Goal: Task Accomplishment & Management: Complete application form

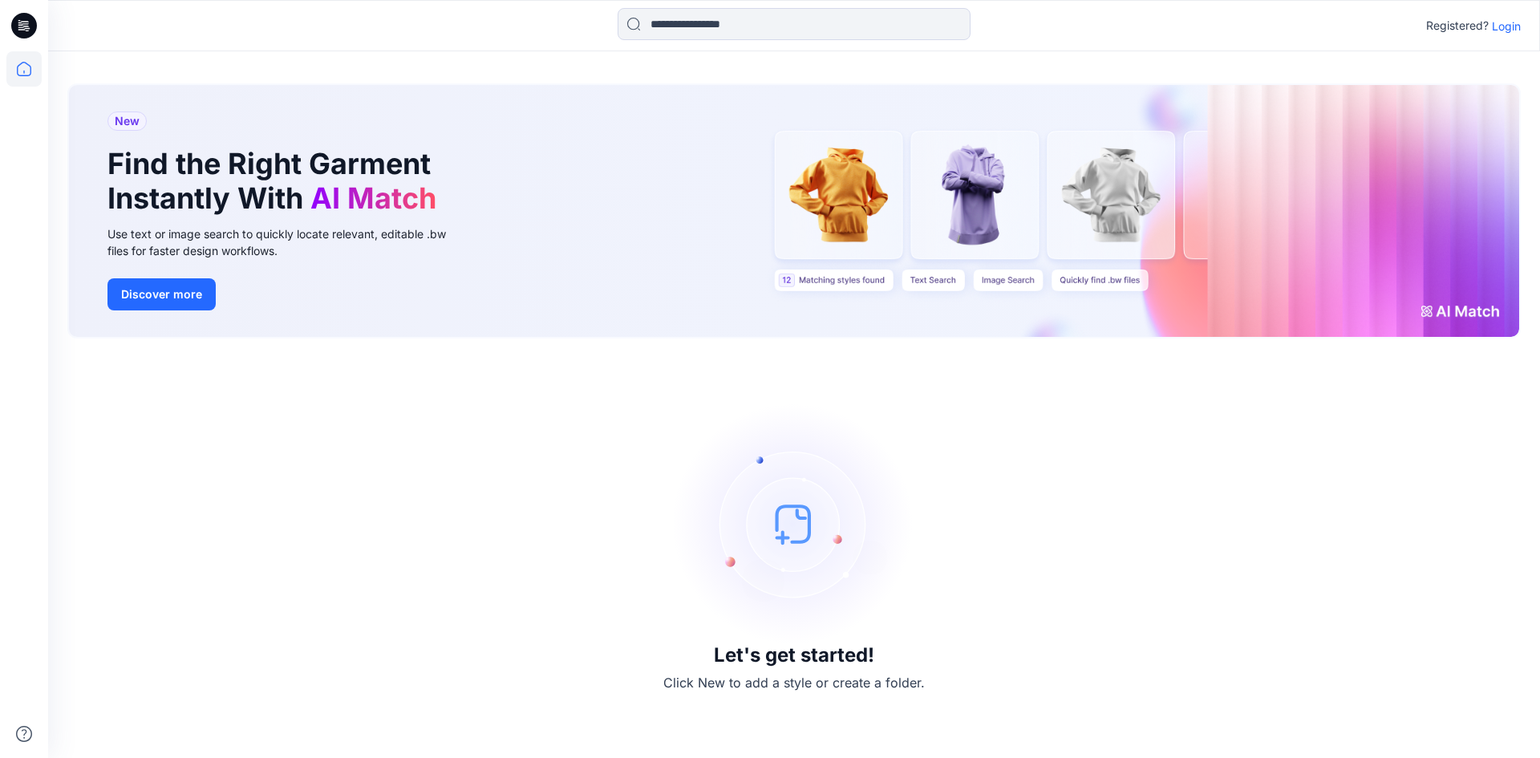
click at [1500, 28] on p "Login" at bounding box center [1506, 26] width 29 height 17
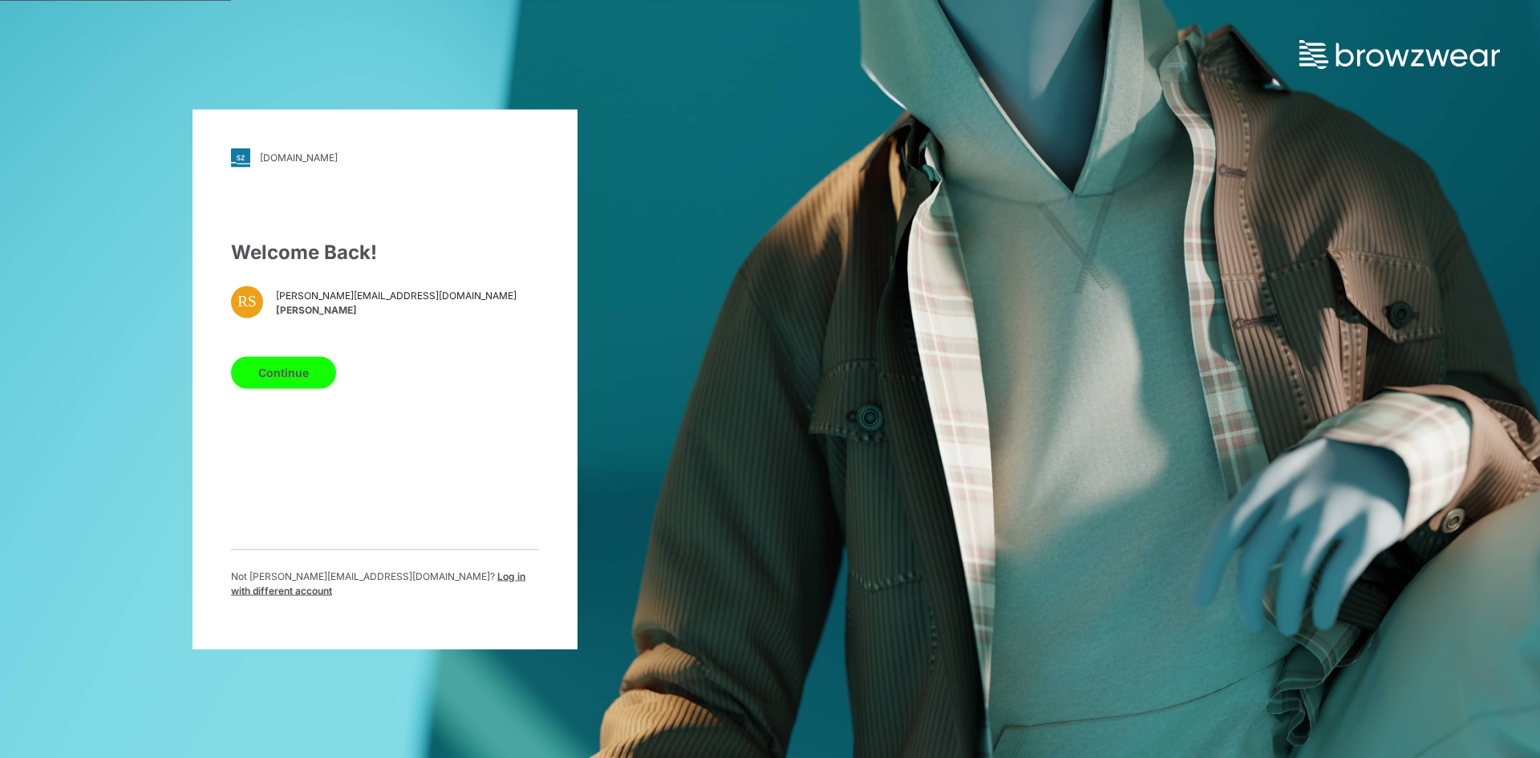
click at [269, 379] on button "Continue" at bounding box center [283, 372] width 105 height 32
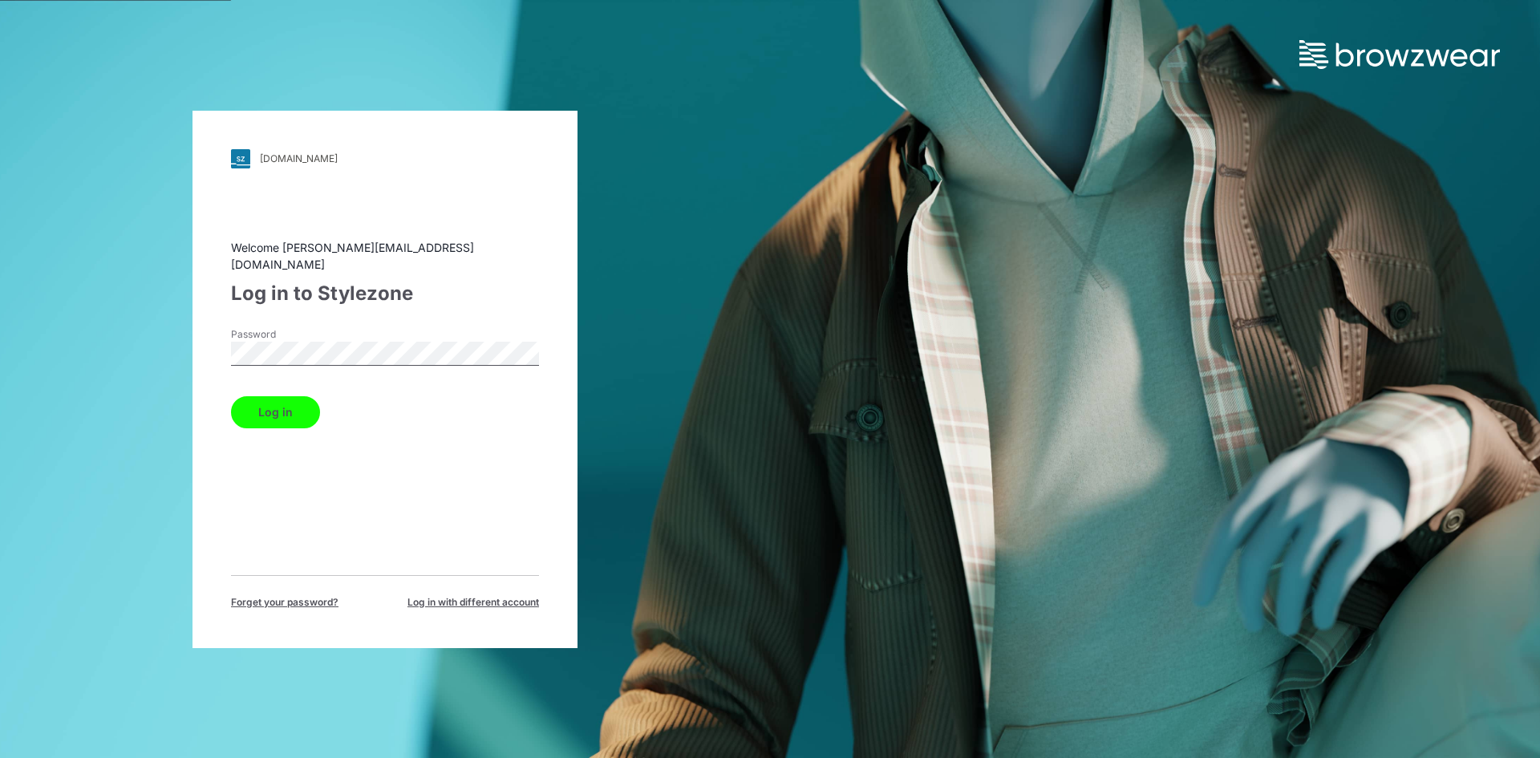
click at [278, 406] on button "Log in" at bounding box center [275, 412] width 89 height 32
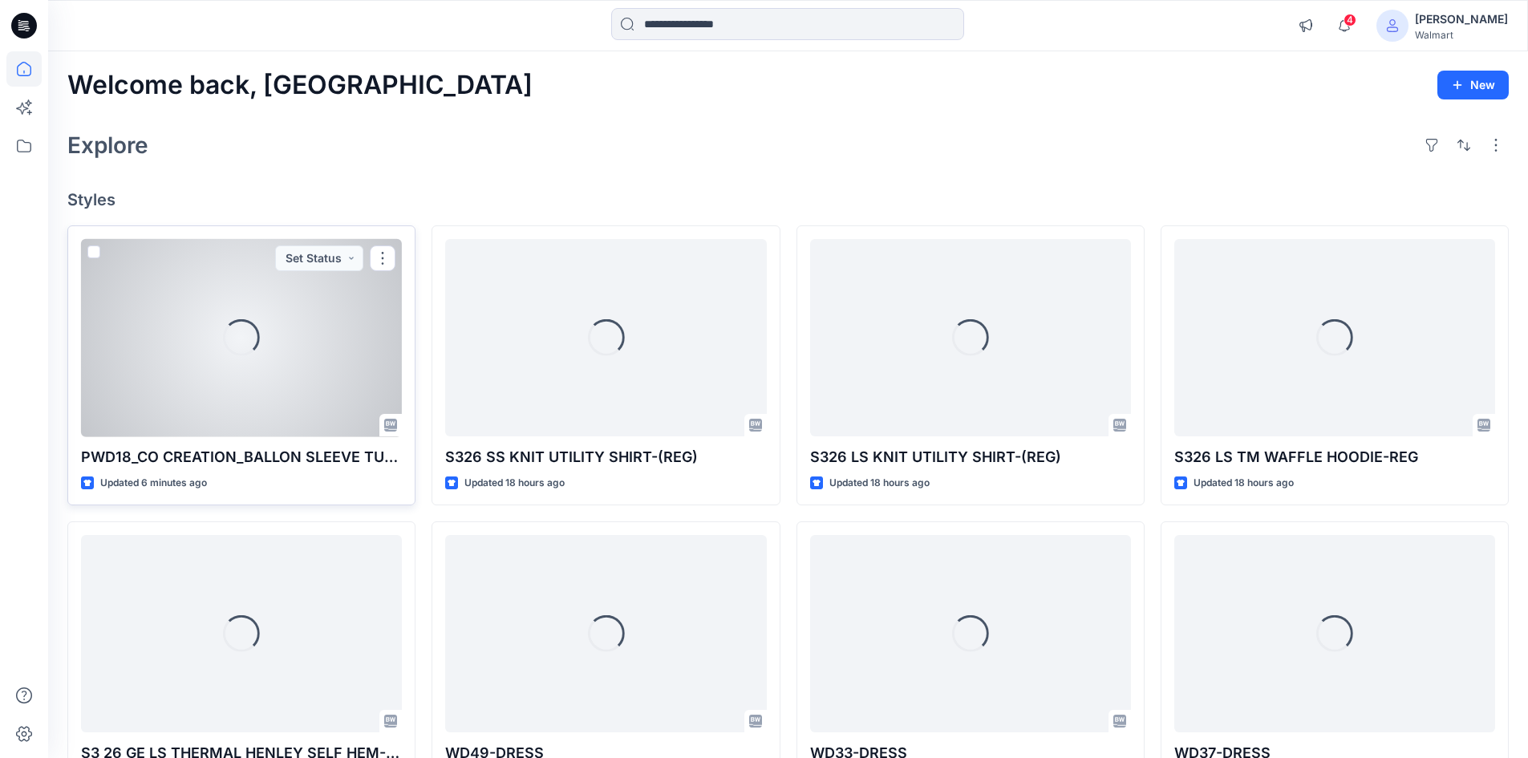
click at [204, 373] on div "Loading..." at bounding box center [241, 338] width 321 height 198
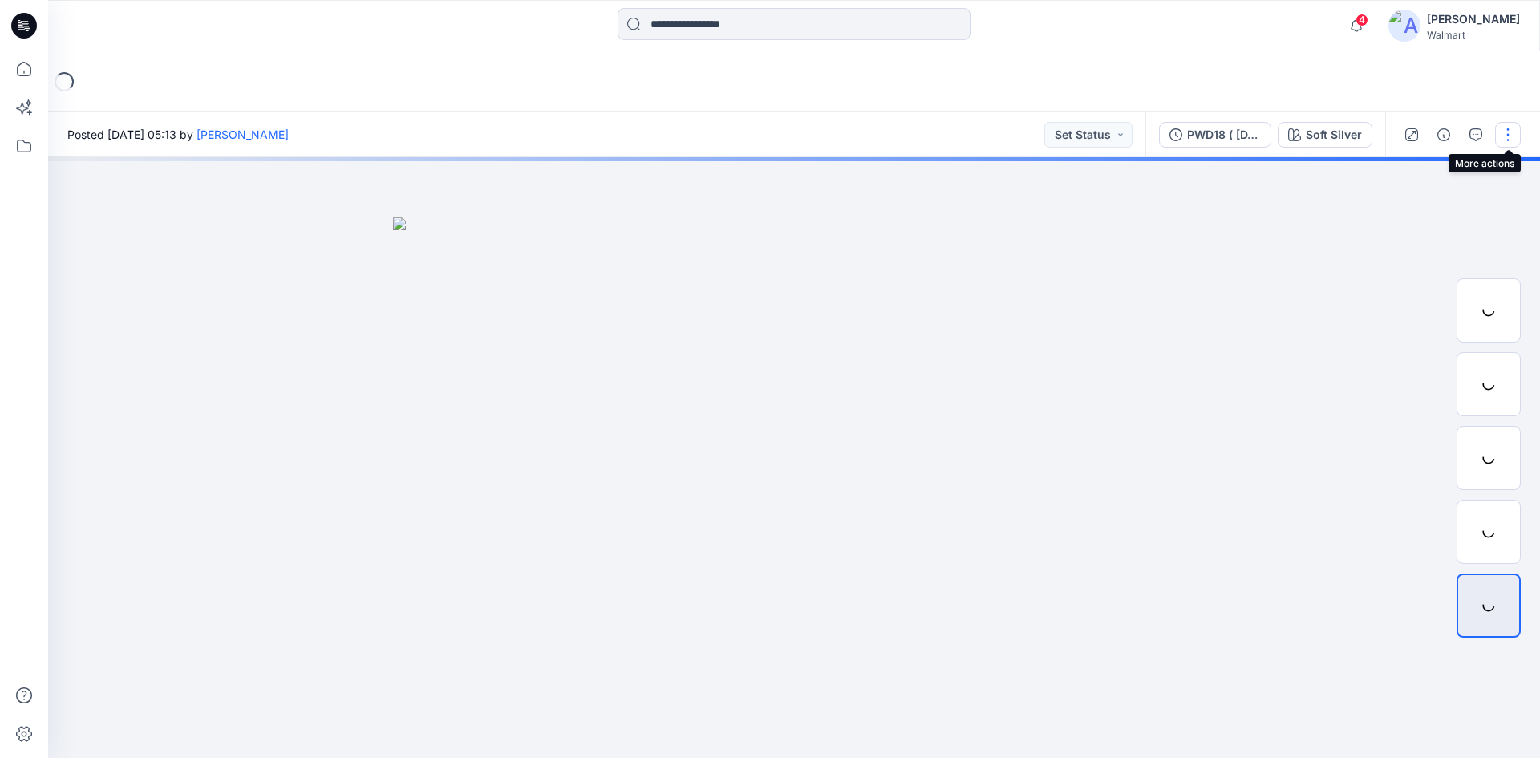
click at [1508, 136] on button "button" at bounding box center [1508, 135] width 26 height 26
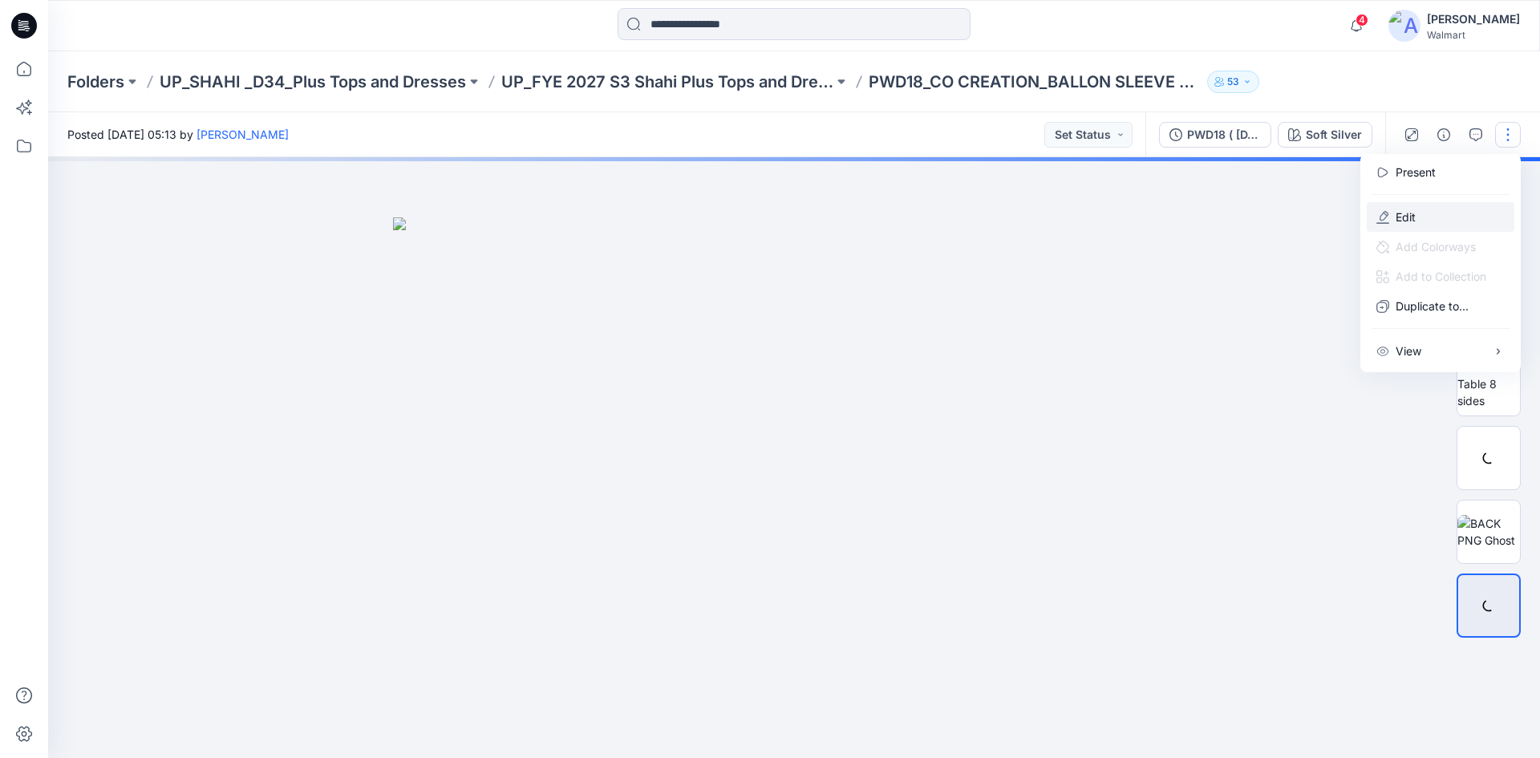
click at [1400, 217] on p "Edit" at bounding box center [1406, 217] width 20 height 17
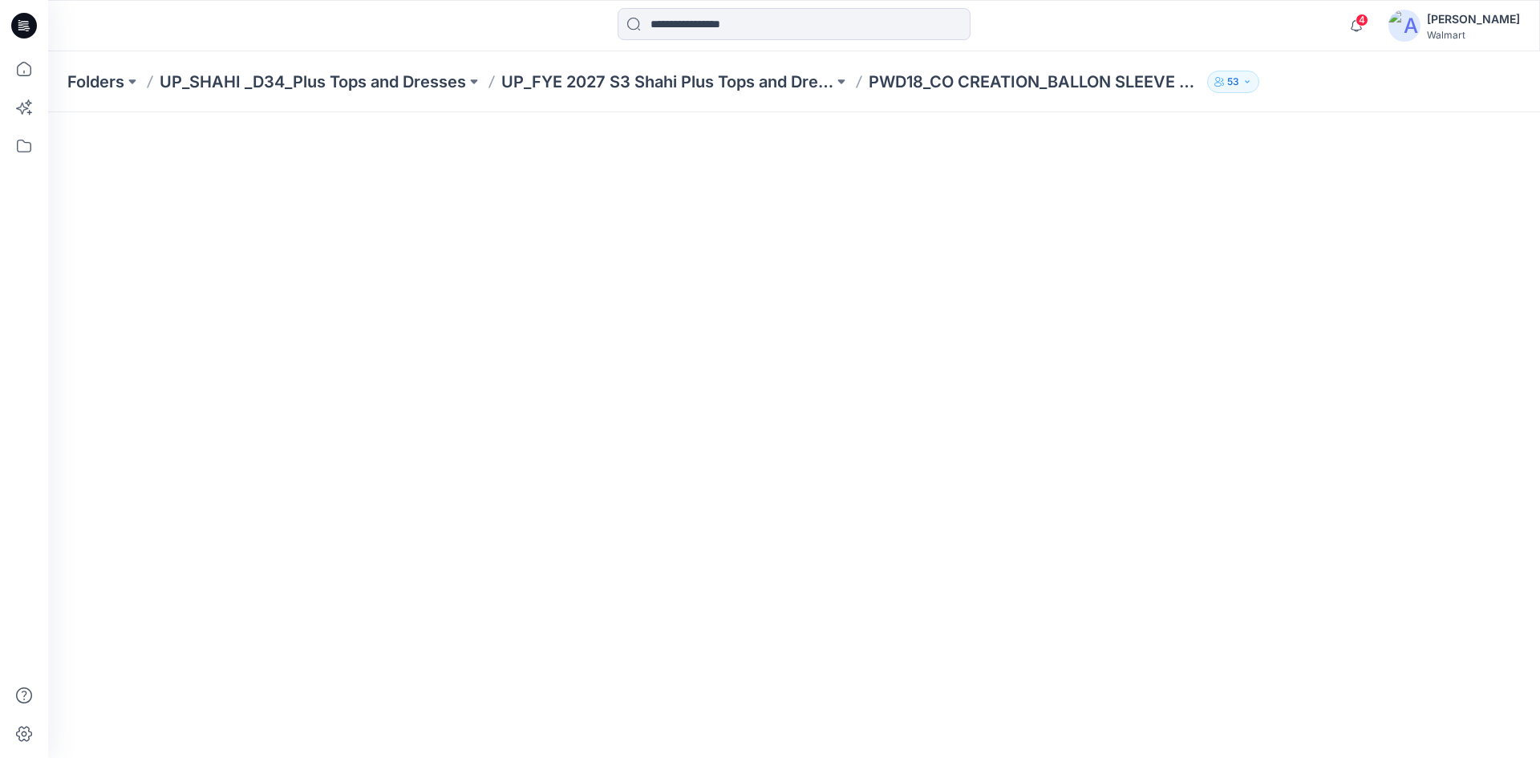
scroll to position [203, 0]
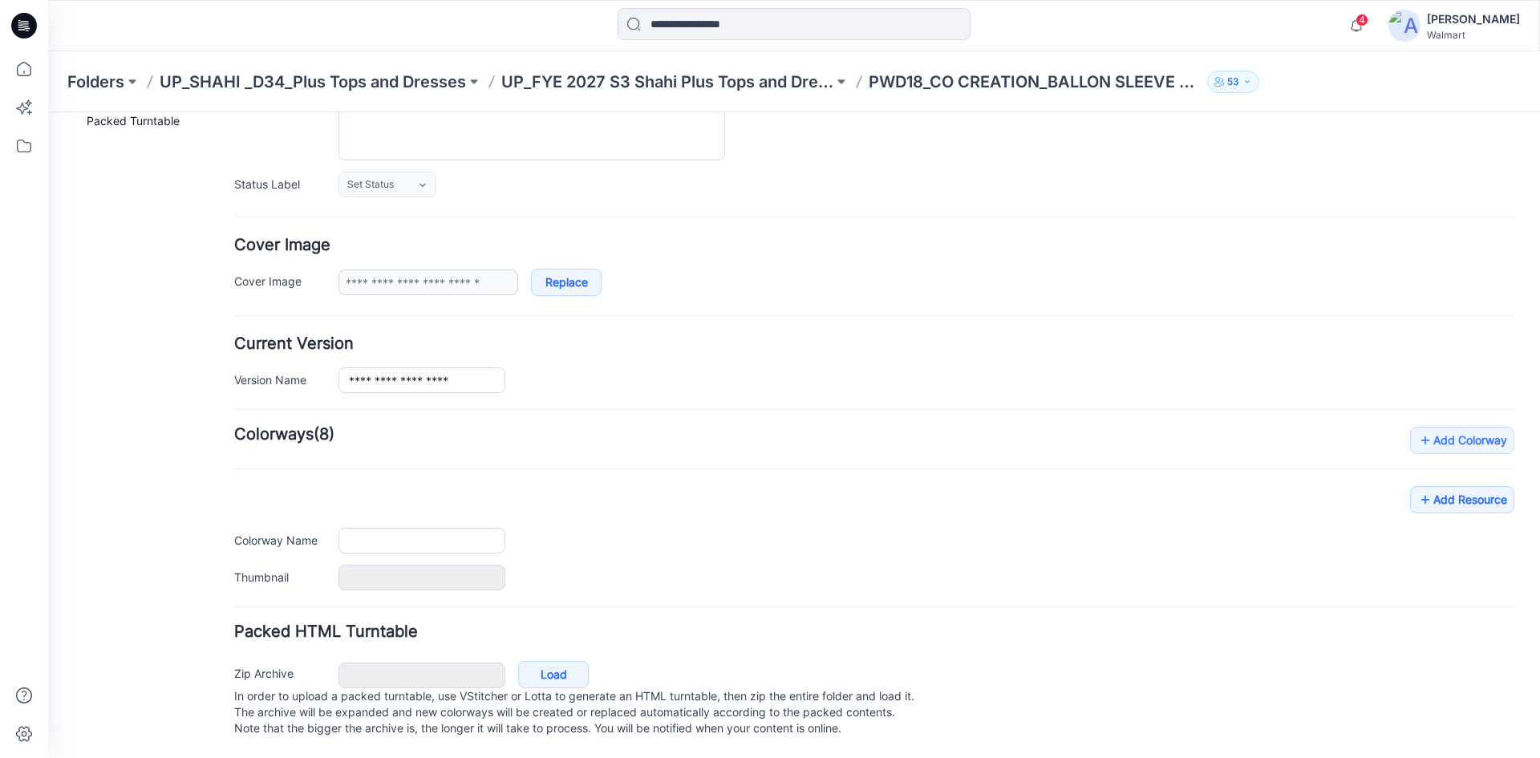
type input "**********"
type textarea "**********"
type input "**********"
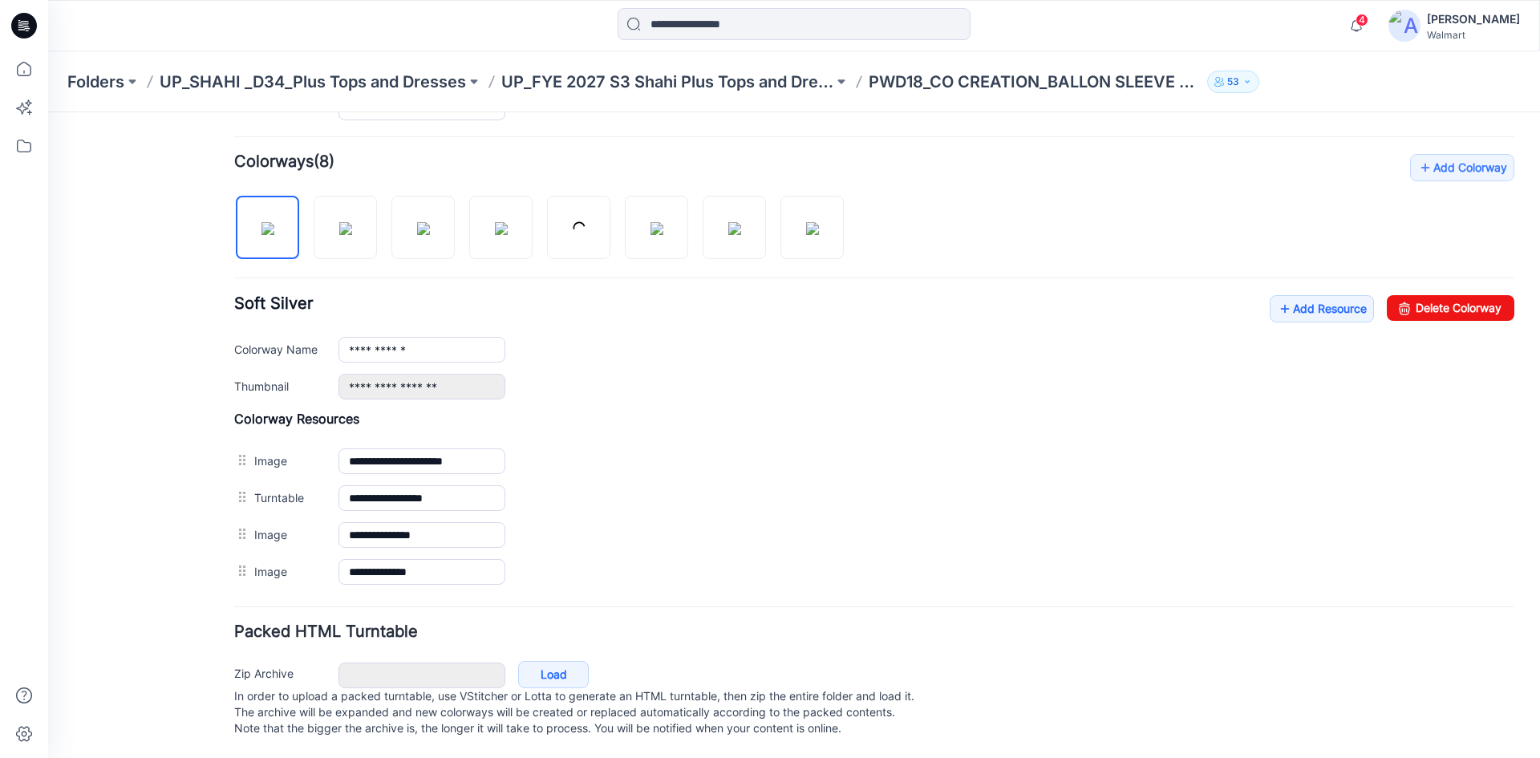
scroll to position [476, 0]
click at [339, 222] on img at bounding box center [345, 228] width 13 height 13
click at [417, 222] on img at bounding box center [423, 228] width 13 height 13
click at [268, 222] on img at bounding box center [267, 228] width 13 height 13
click at [1292, 295] on link "Add Resource" at bounding box center [1322, 308] width 104 height 27
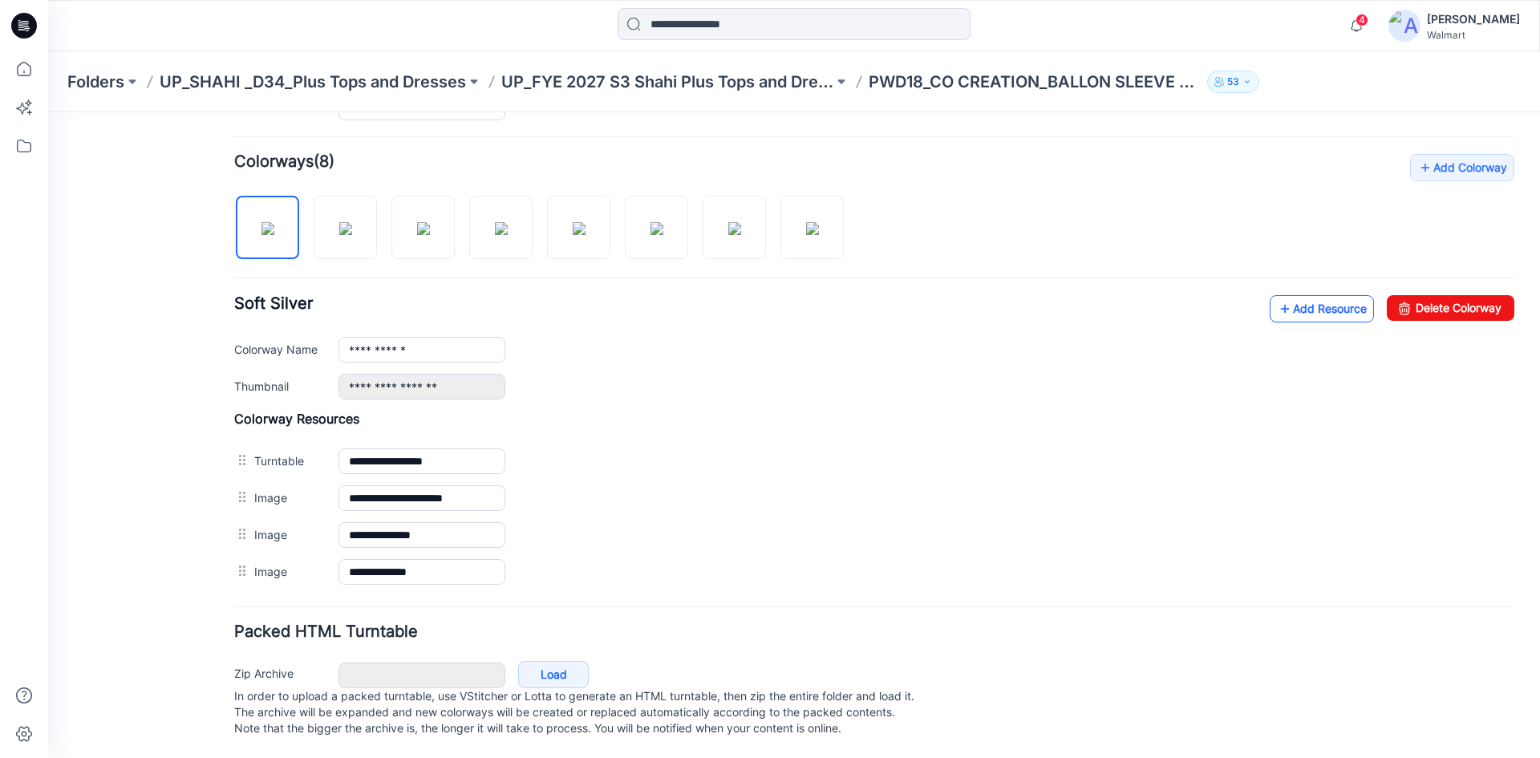
click at [1285, 295] on link "Add Resource" at bounding box center [1322, 308] width 104 height 27
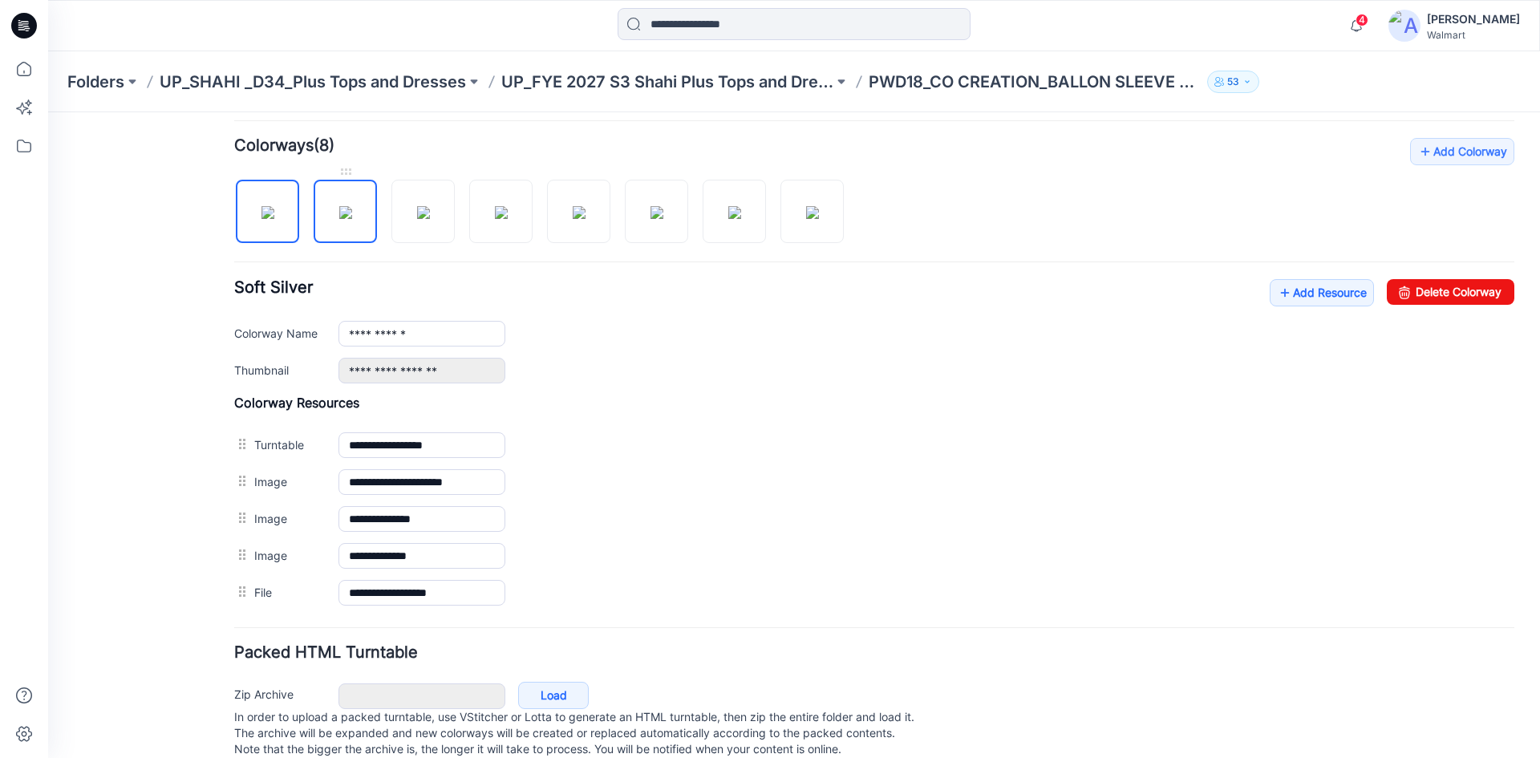
click at [352, 219] on img at bounding box center [345, 212] width 13 height 13
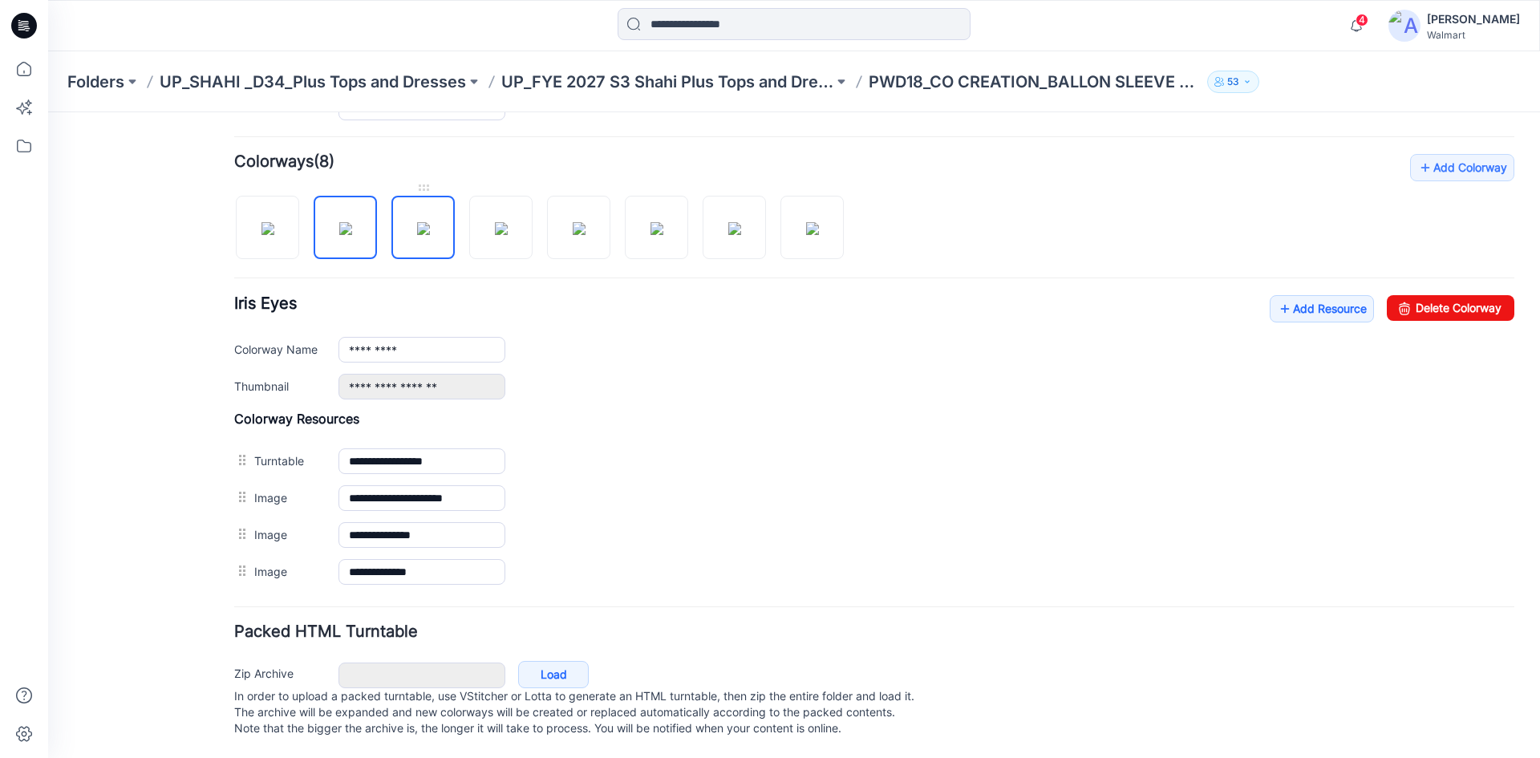
click at [422, 229] on img at bounding box center [423, 228] width 13 height 13
click at [499, 222] on img at bounding box center [501, 228] width 13 height 13
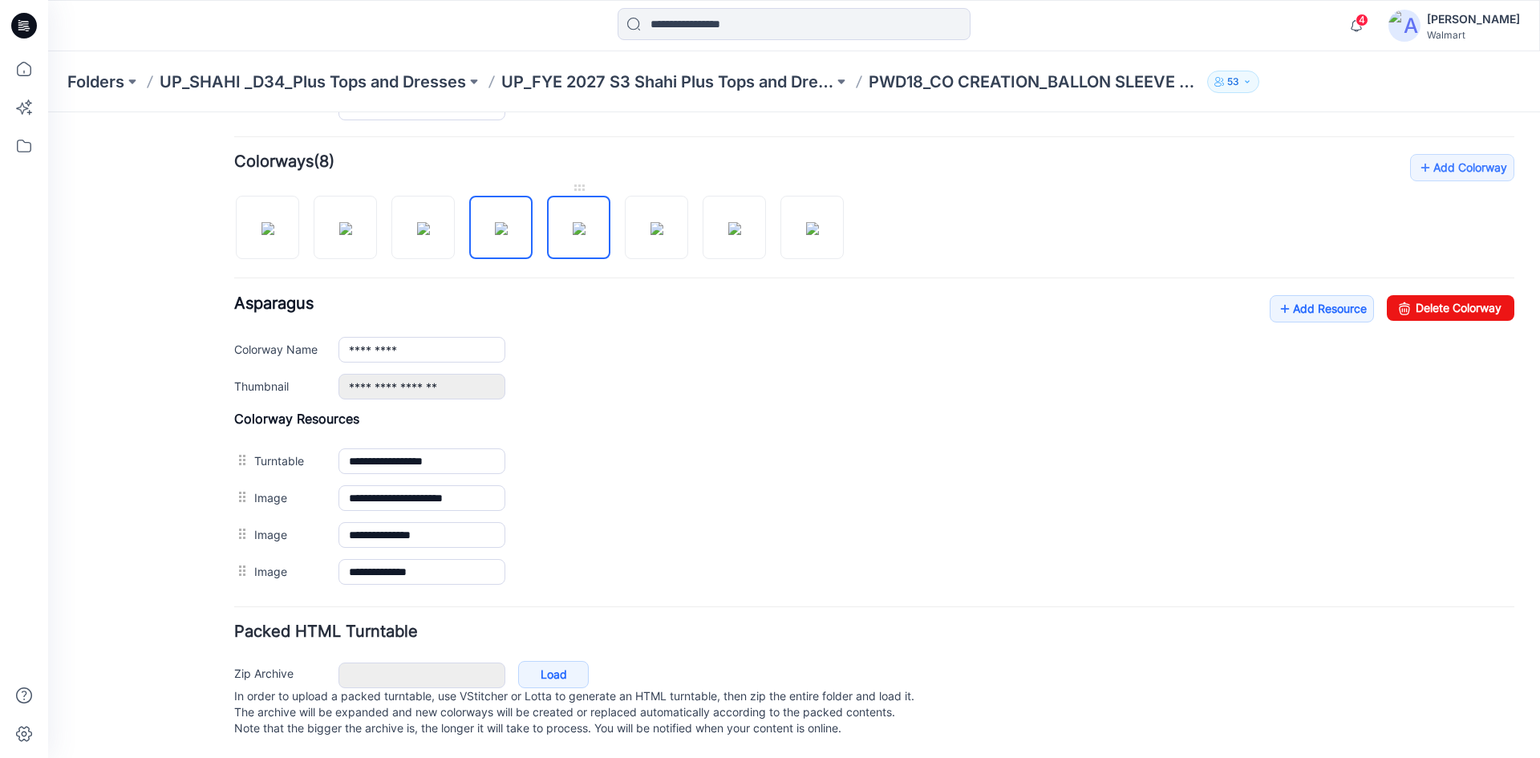
click at [582, 222] on img at bounding box center [579, 228] width 13 height 13
click at [650, 226] on img at bounding box center [656, 228] width 13 height 13
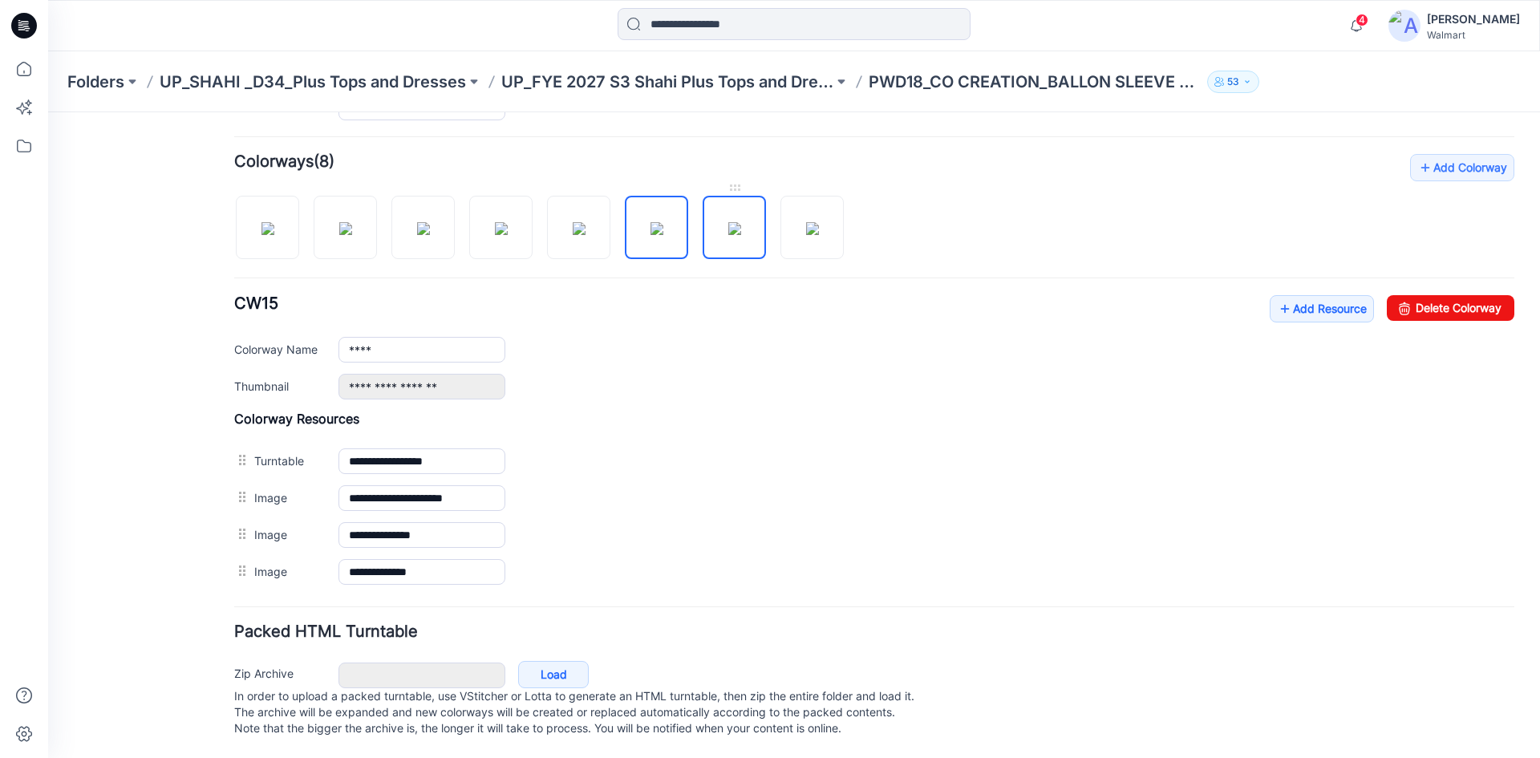
click at [729, 222] on img at bounding box center [734, 228] width 13 height 13
click at [816, 222] on img at bounding box center [812, 228] width 13 height 13
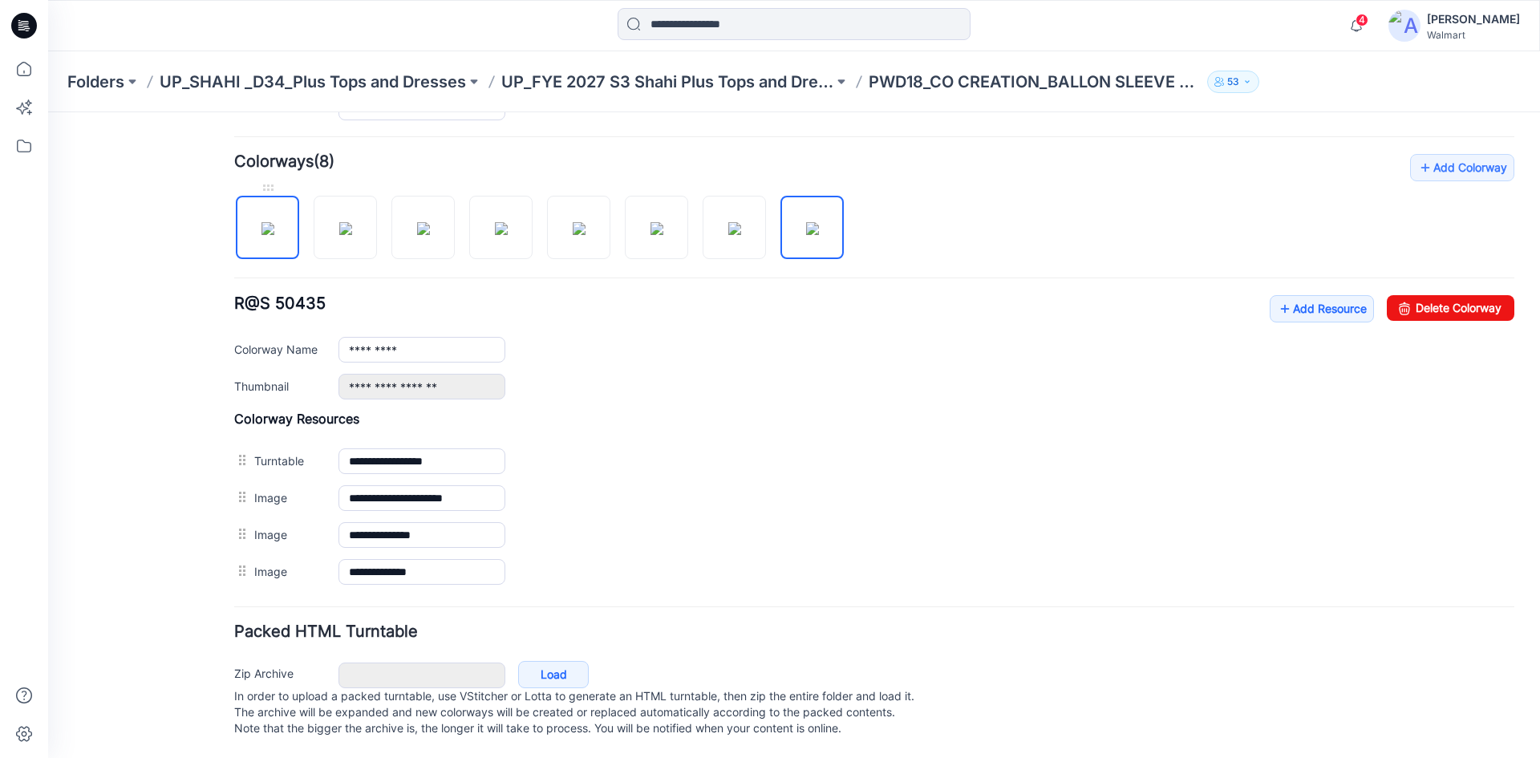
click at [274, 235] on img at bounding box center [267, 228] width 13 height 13
type input "**********"
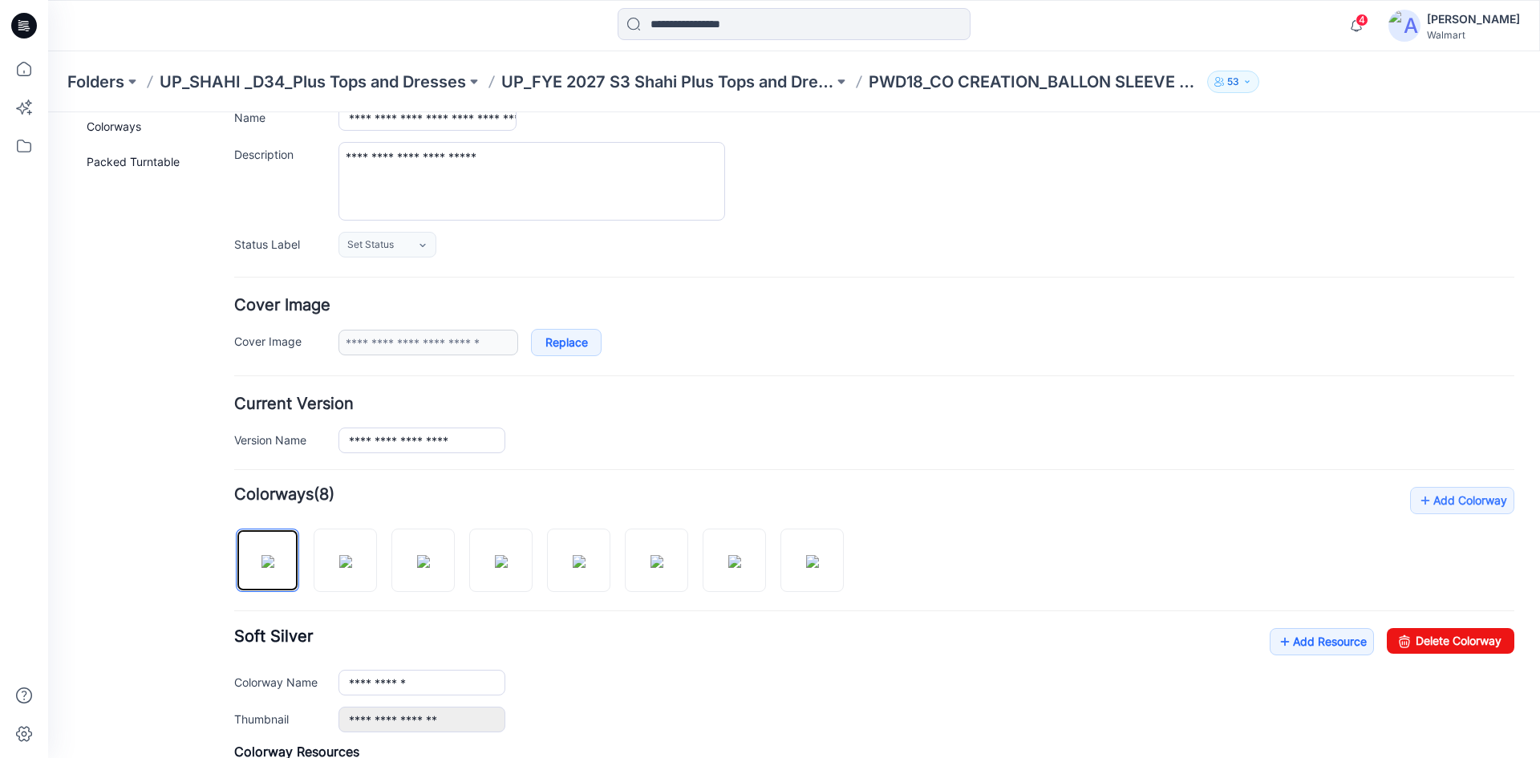
scroll to position [0, 0]
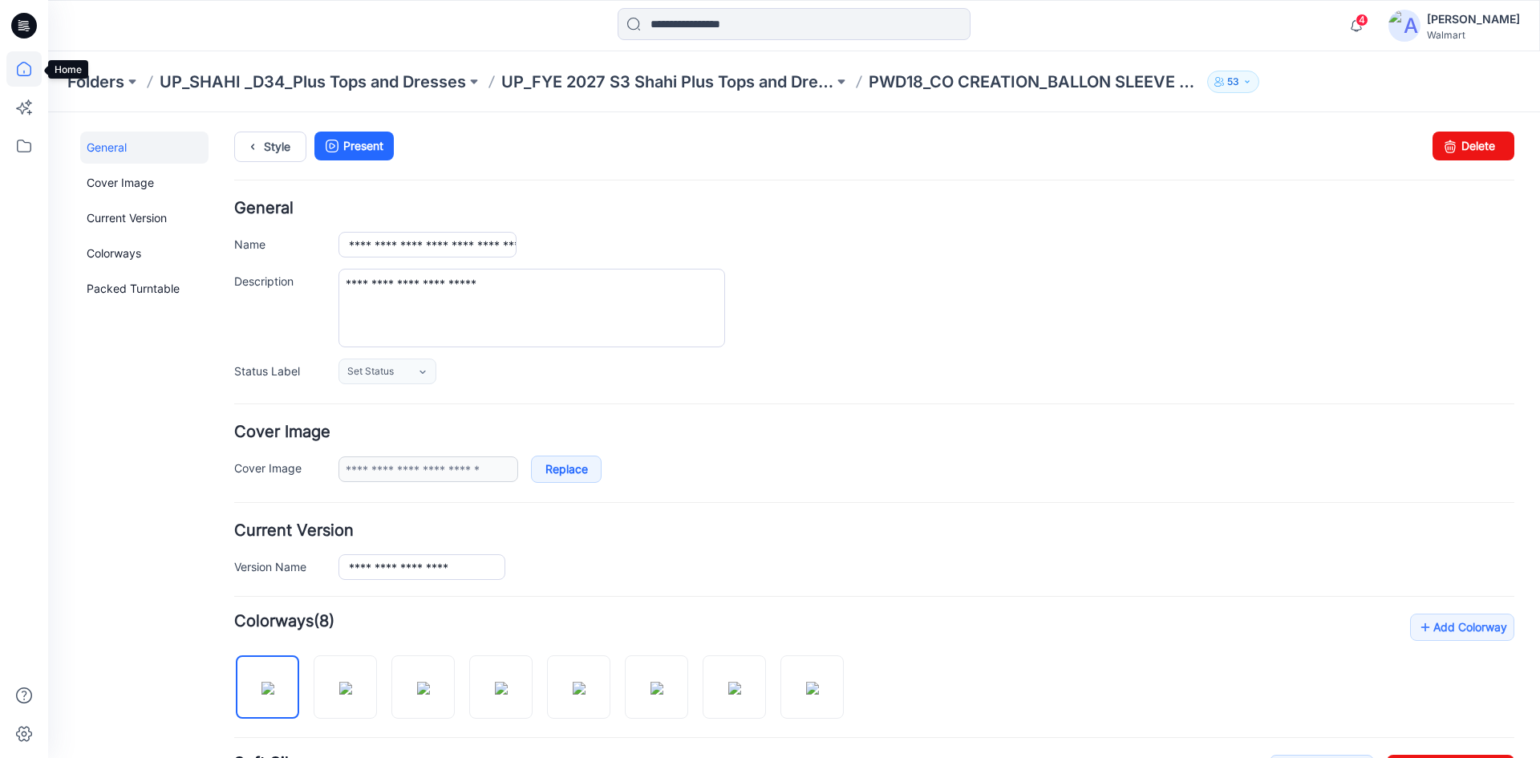
click at [34, 67] on icon at bounding box center [23, 68] width 35 height 35
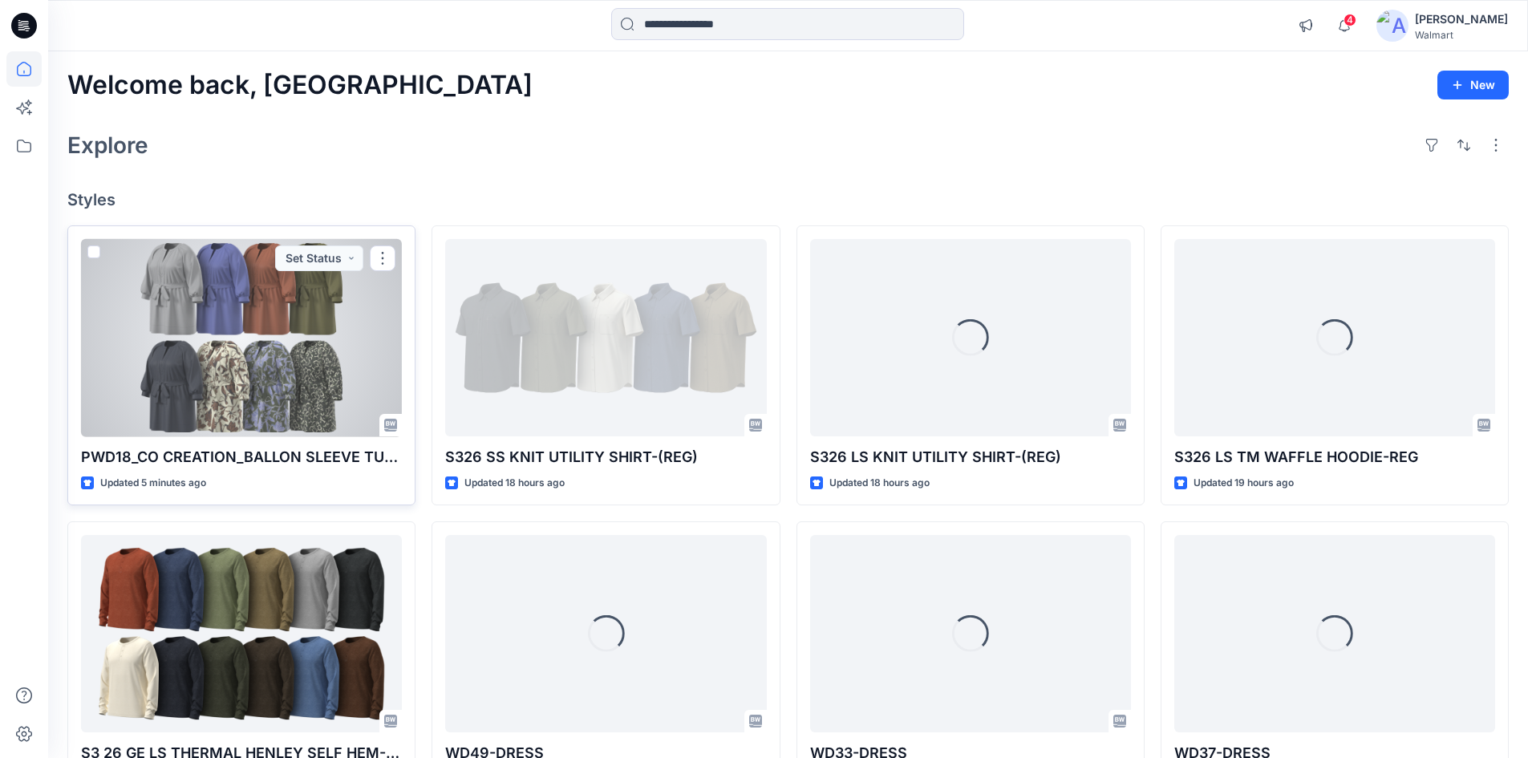
click at [347, 403] on div at bounding box center [241, 338] width 321 height 198
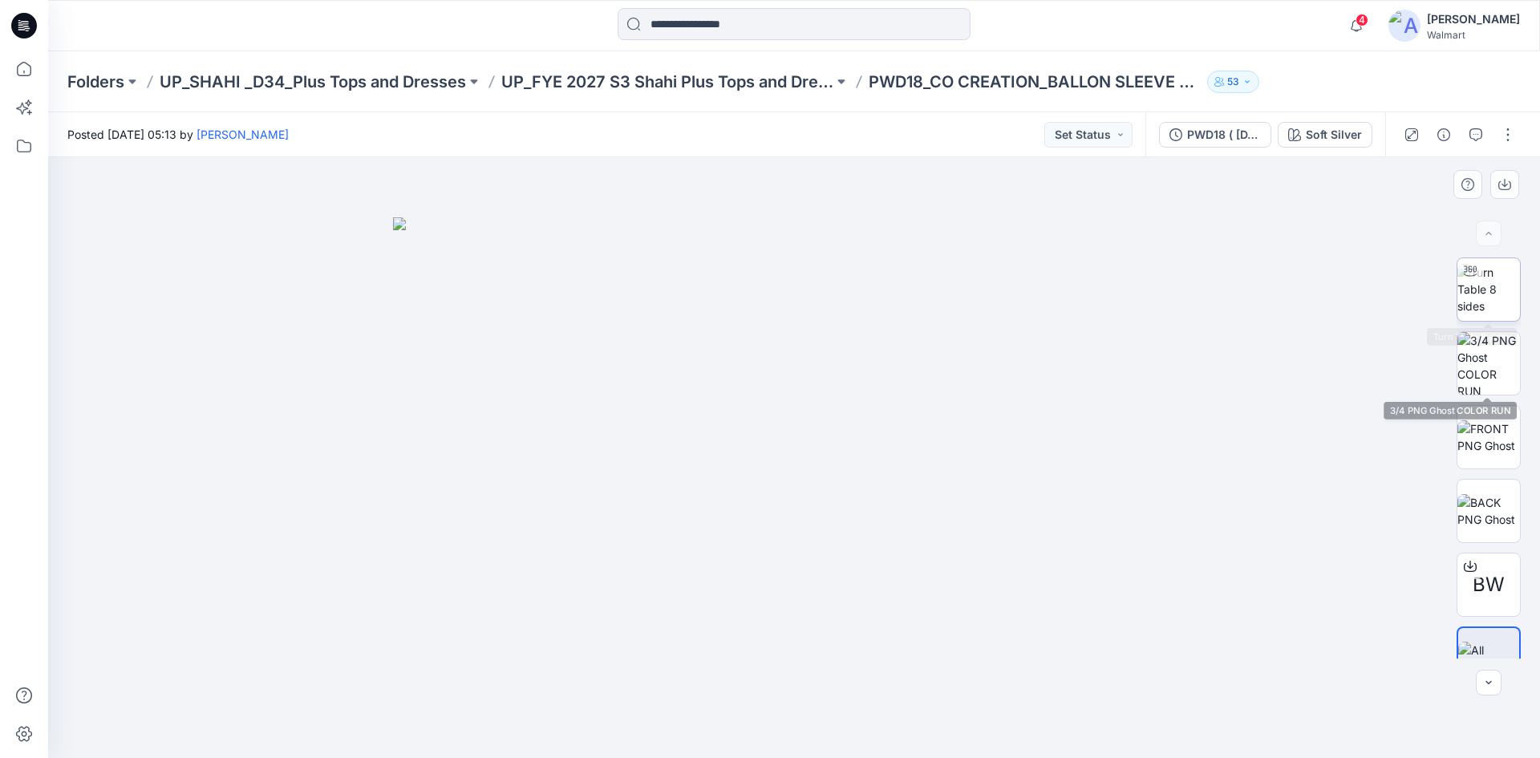
click at [1476, 298] on img at bounding box center [1488, 289] width 63 height 51
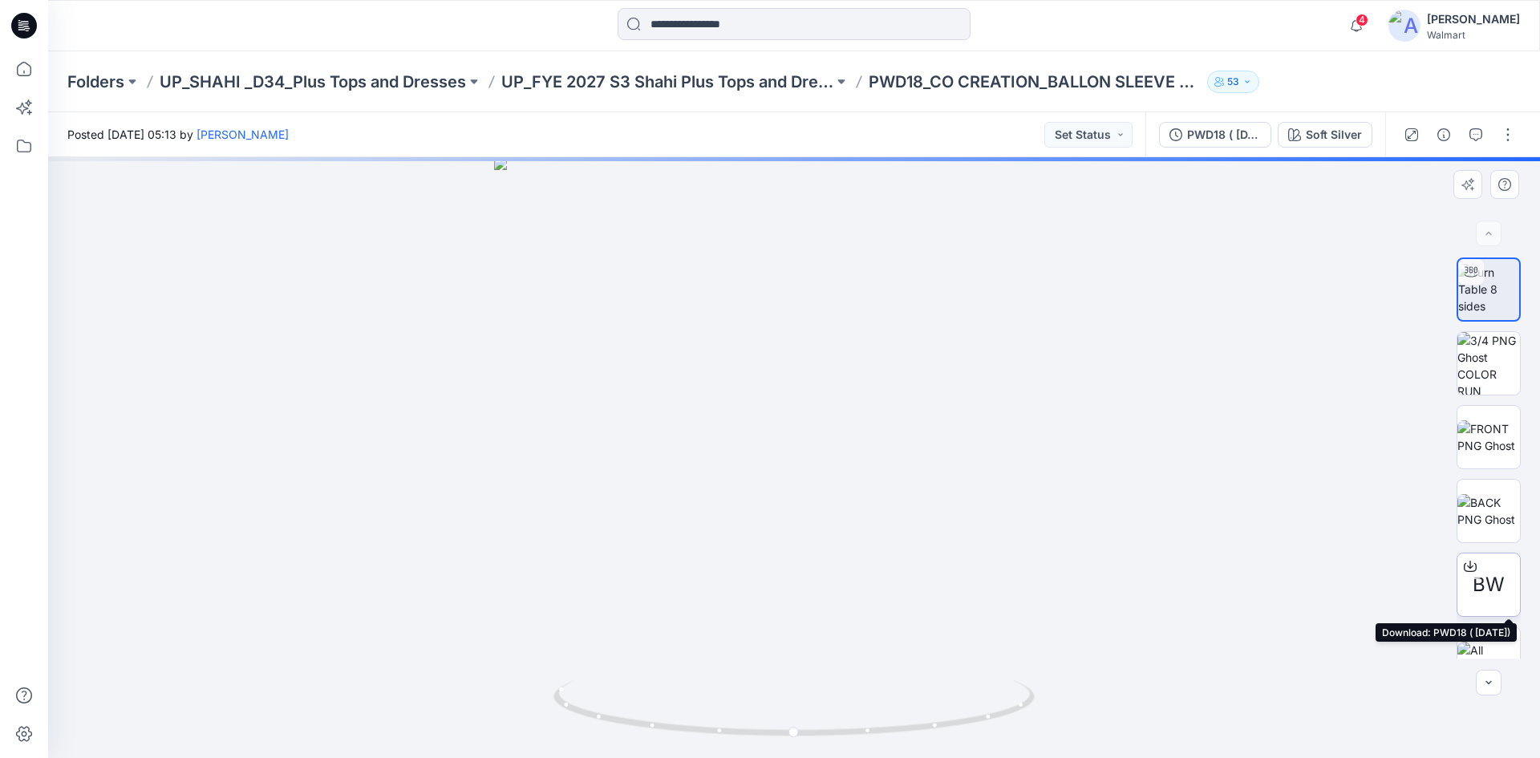
click at [1465, 568] on icon at bounding box center [1470, 566] width 13 height 13
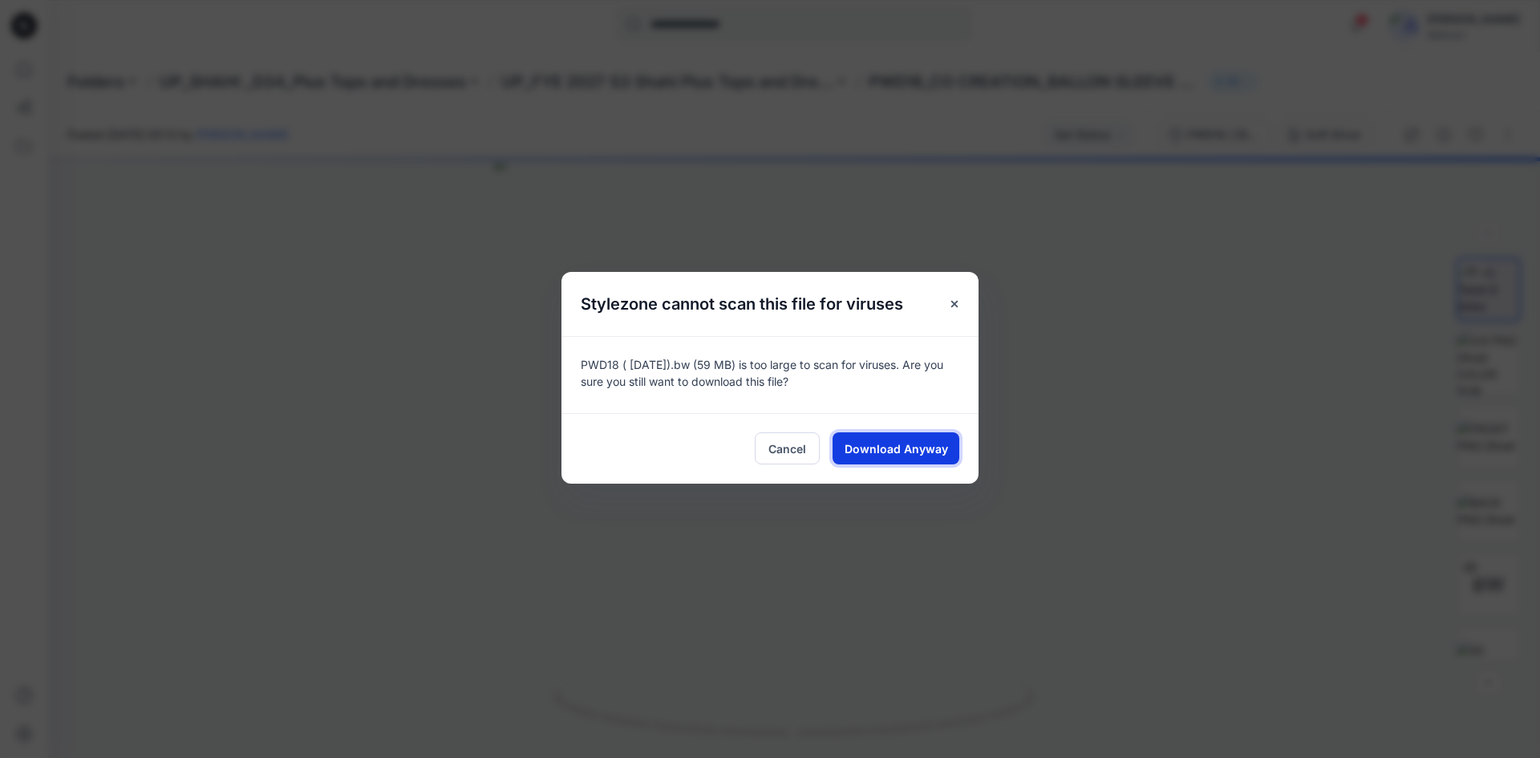
click at [897, 450] on span "Download Anyway" at bounding box center [896, 448] width 103 height 17
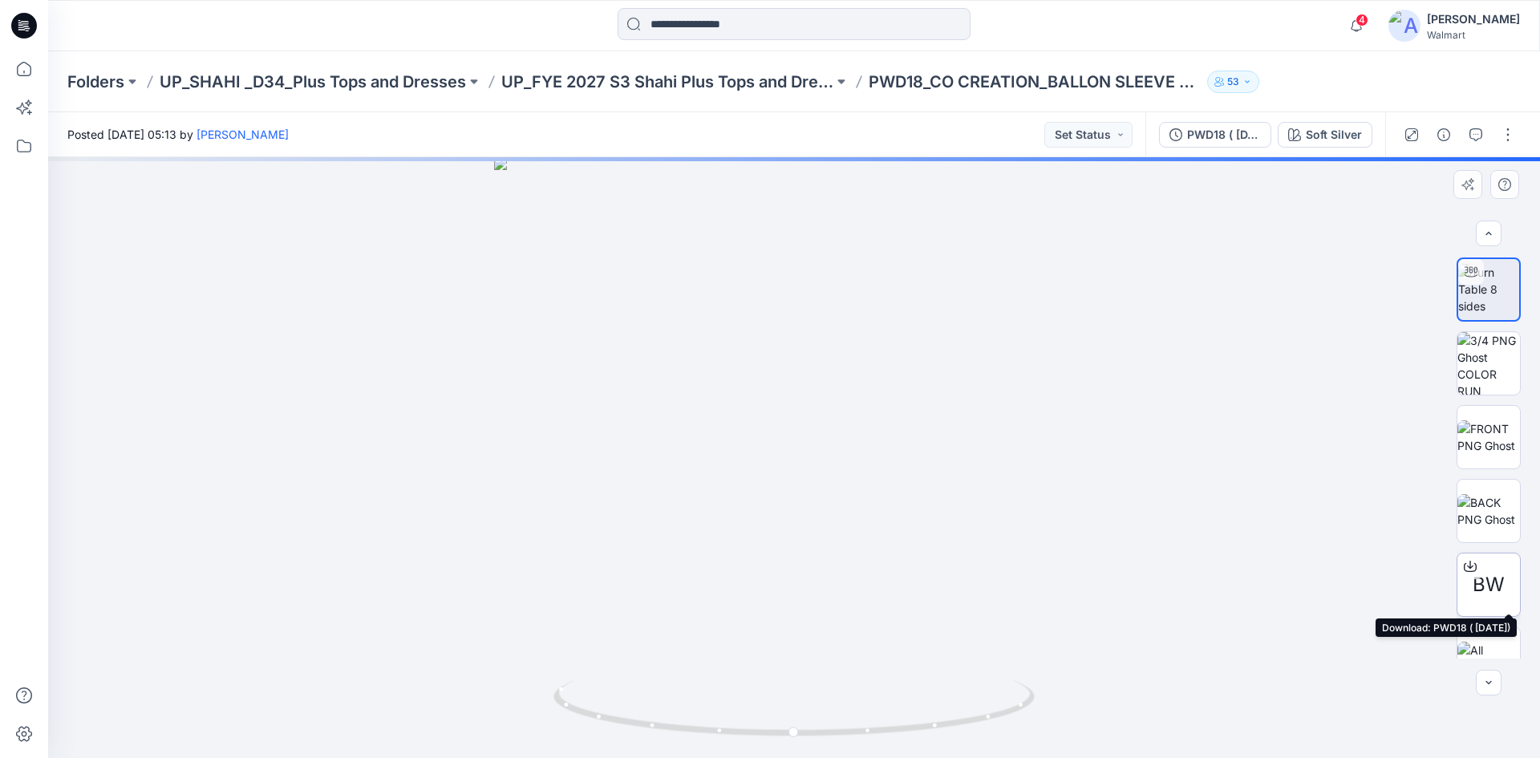
scroll to position [32, 0]
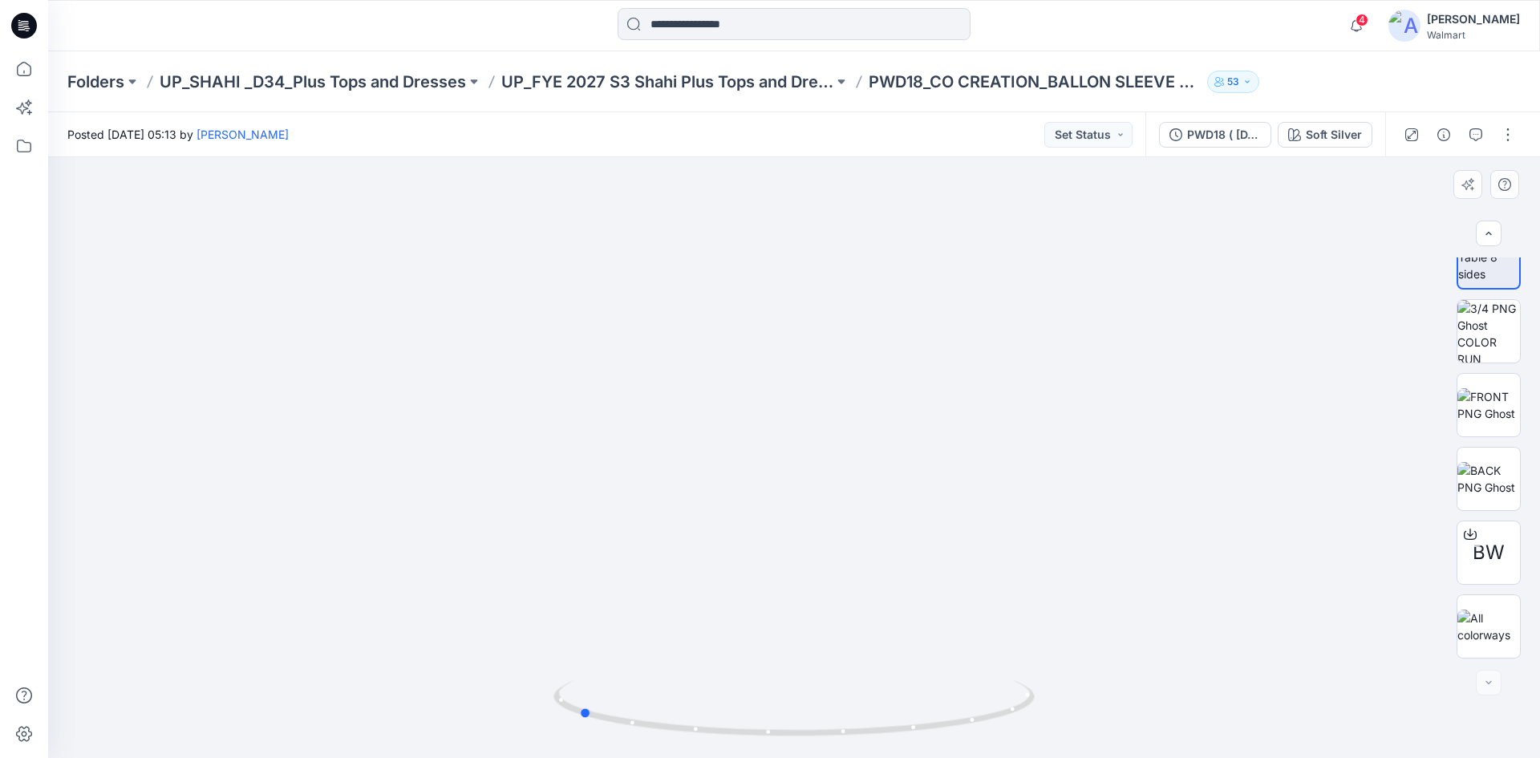
drag, startPoint x: 790, startPoint y: 735, endPoint x: 907, endPoint y: 453, distance: 304.9
click at [1046, 718] on div at bounding box center [794, 457] width 1492 height 601
drag, startPoint x: 740, startPoint y: 306, endPoint x: 755, endPoint y: 544, distance: 238.7
drag, startPoint x: 570, startPoint y: 712, endPoint x: 709, endPoint y: 653, distance: 150.9
click at [779, 728] on icon at bounding box center [795, 710] width 485 height 60
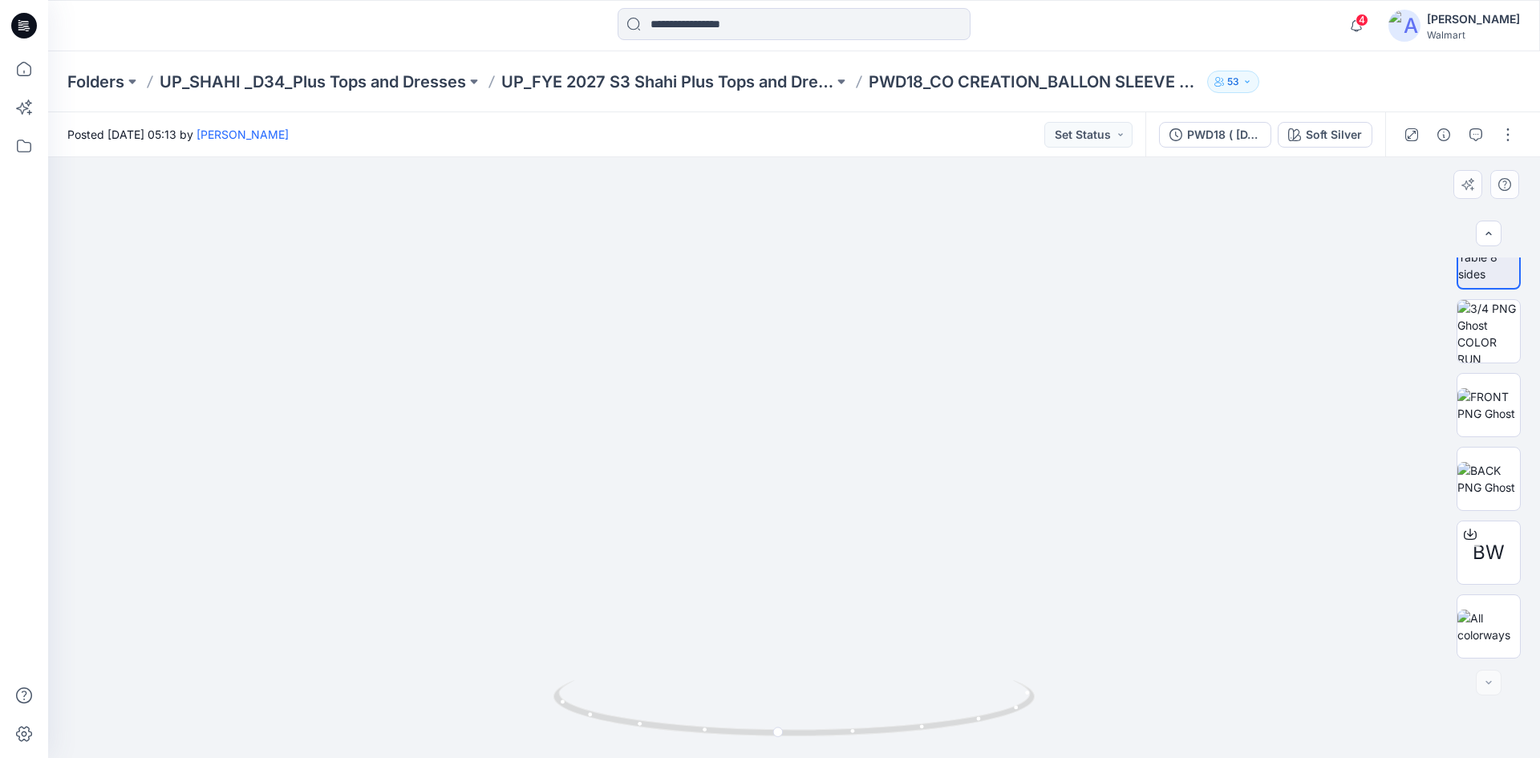
drag, startPoint x: 578, startPoint y: 571, endPoint x: 568, endPoint y: 287, distance: 284.1
drag, startPoint x: 780, startPoint y: 732, endPoint x: 857, endPoint y: 640, distance: 120.7
click at [955, 732] on icon at bounding box center [795, 710] width 485 height 60
drag, startPoint x: 946, startPoint y: 727, endPoint x: 992, endPoint y: 697, distance: 55.6
click at [1054, 721] on div at bounding box center [794, 457] width 1492 height 601
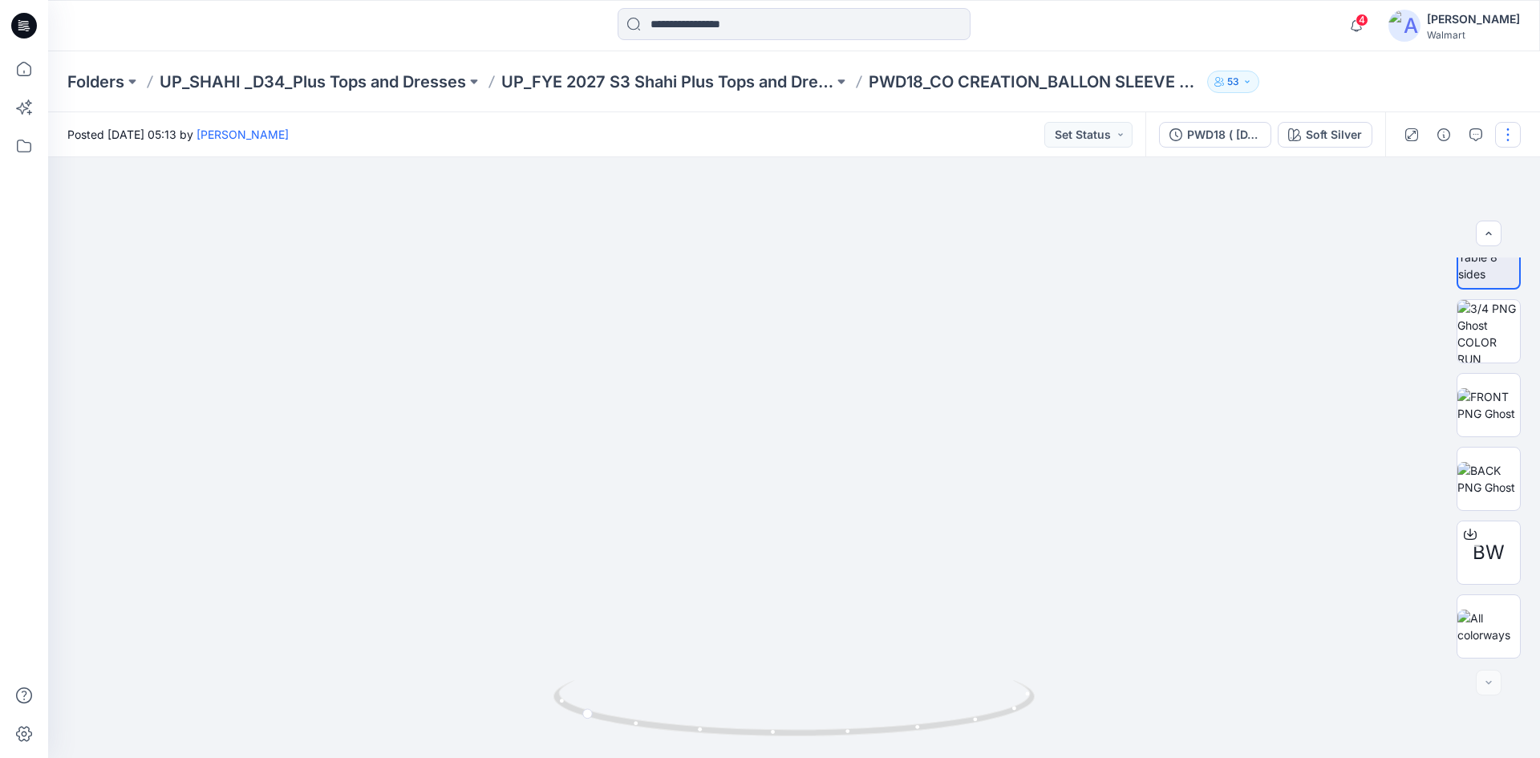
click at [1502, 140] on button "button" at bounding box center [1508, 135] width 26 height 26
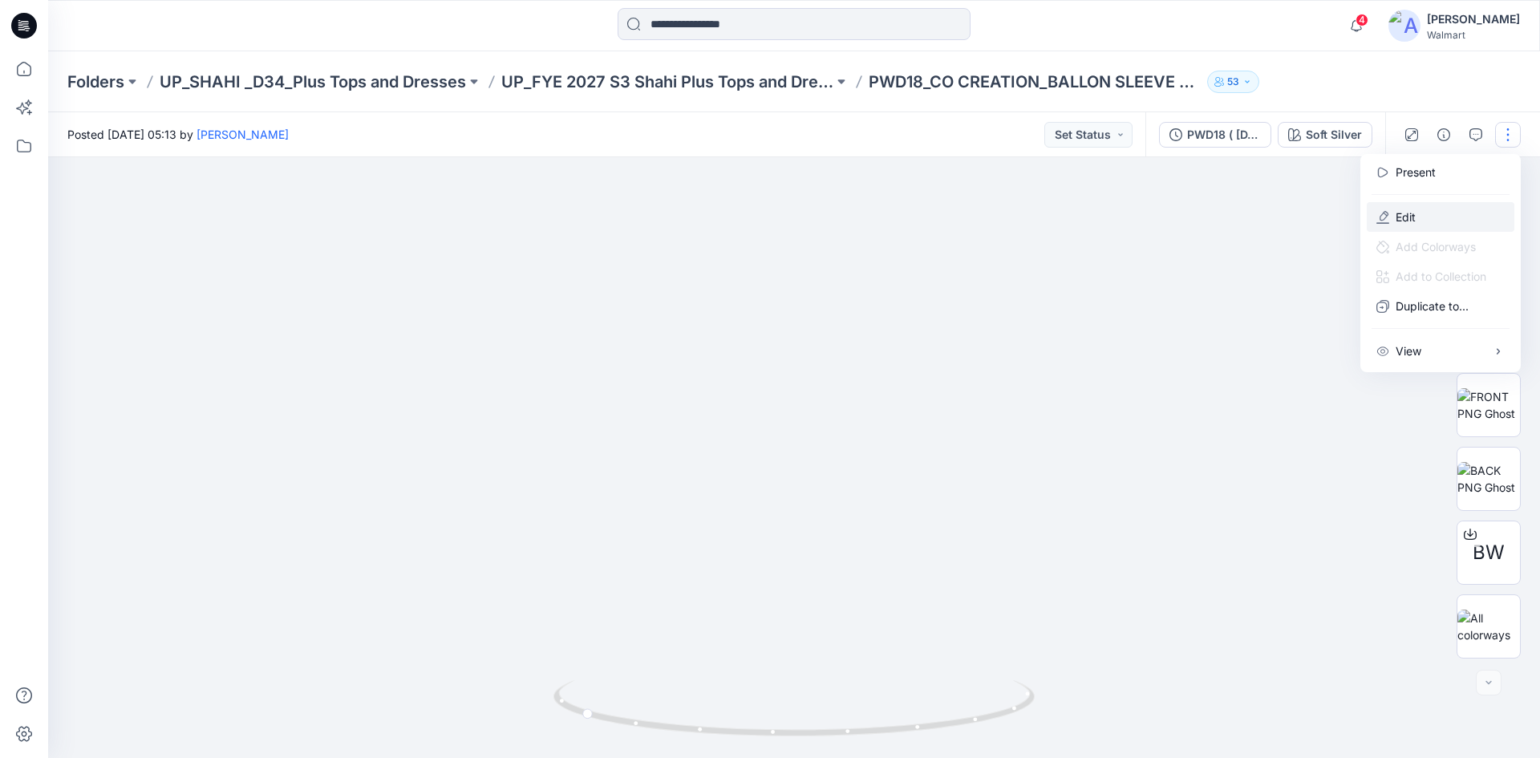
click at [1408, 215] on p "Edit" at bounding box center [1406, 217] width 20 height 17
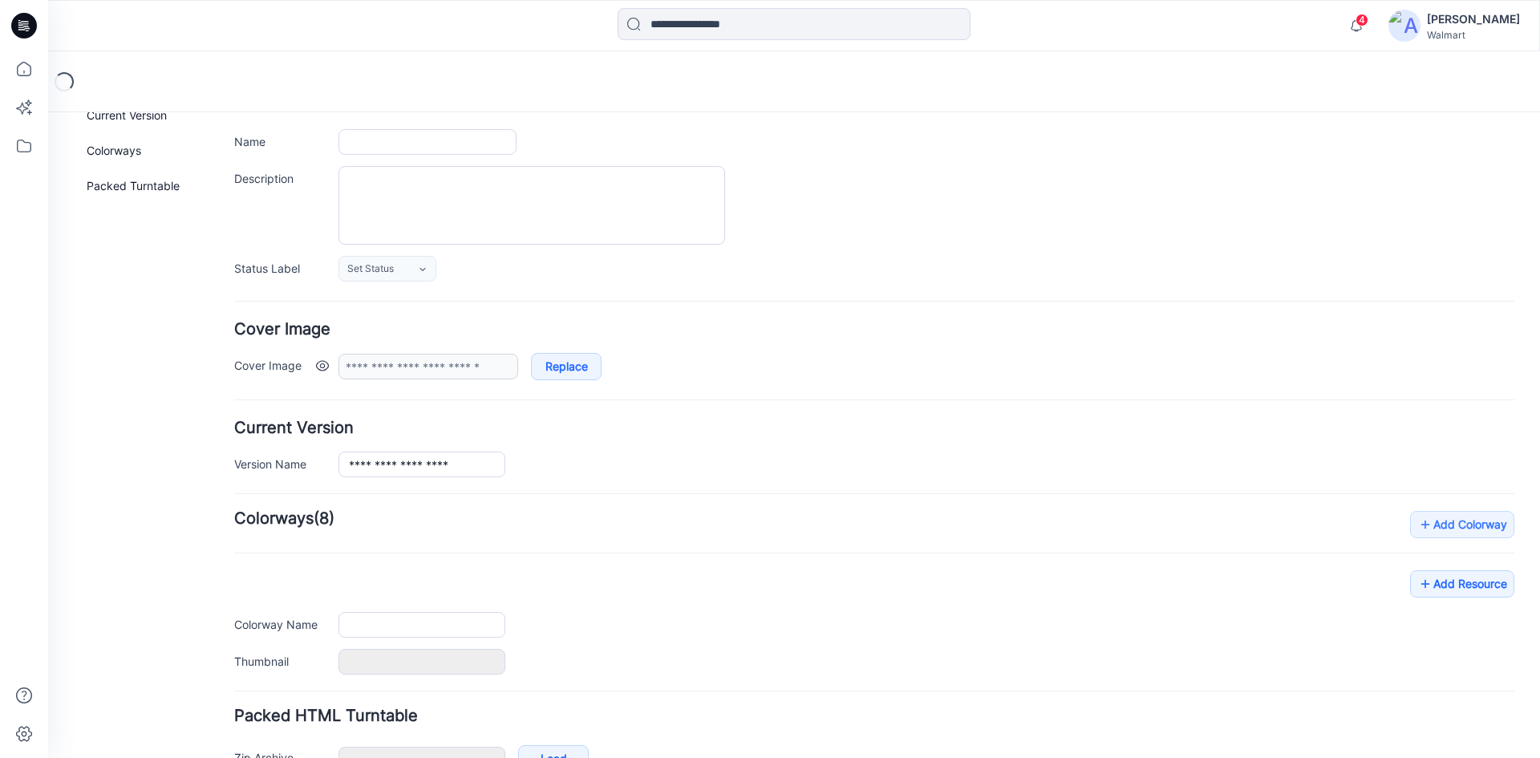
type input "**********"
type textarea "**********"
type input "**********"
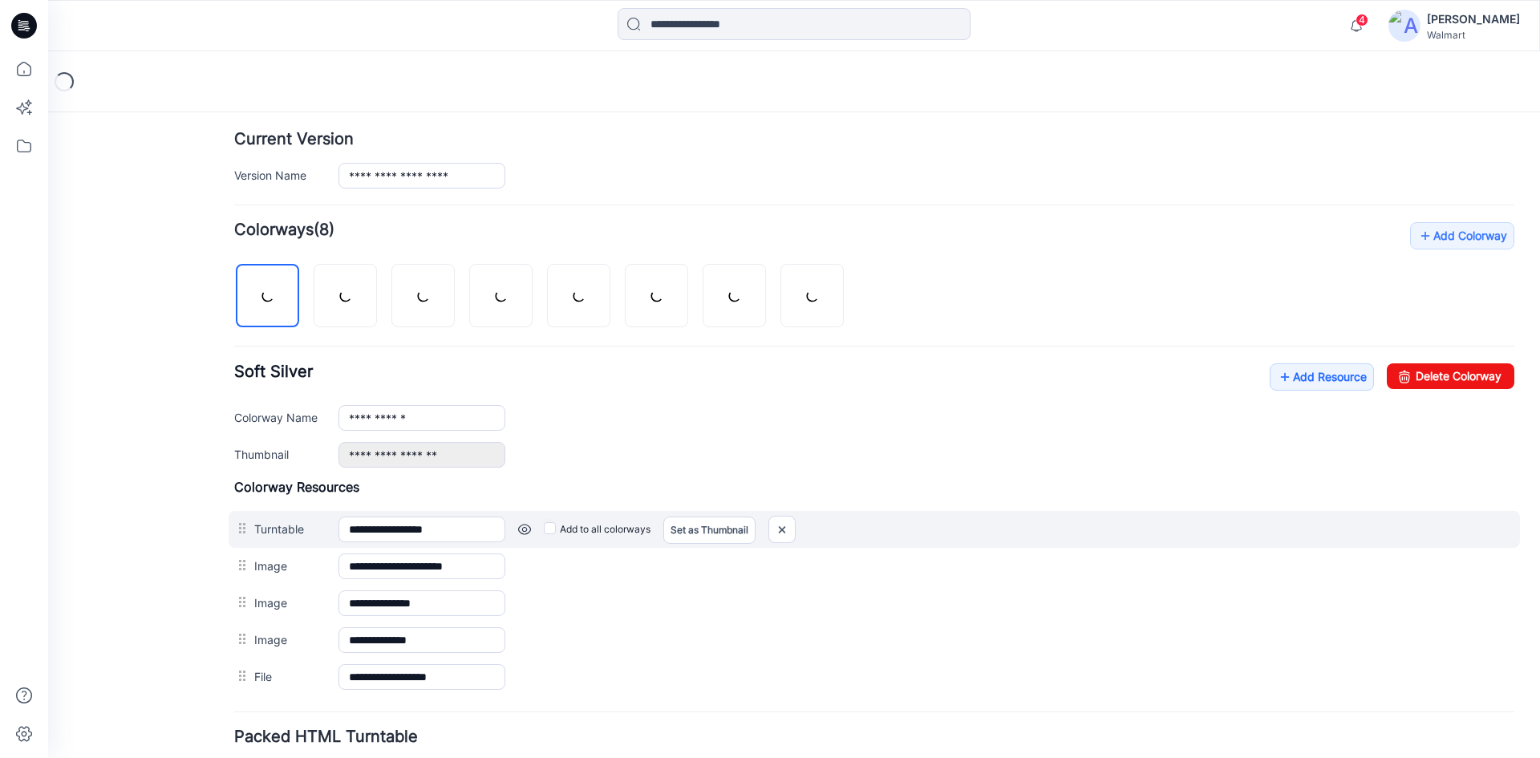
scroll to position [444, 0]
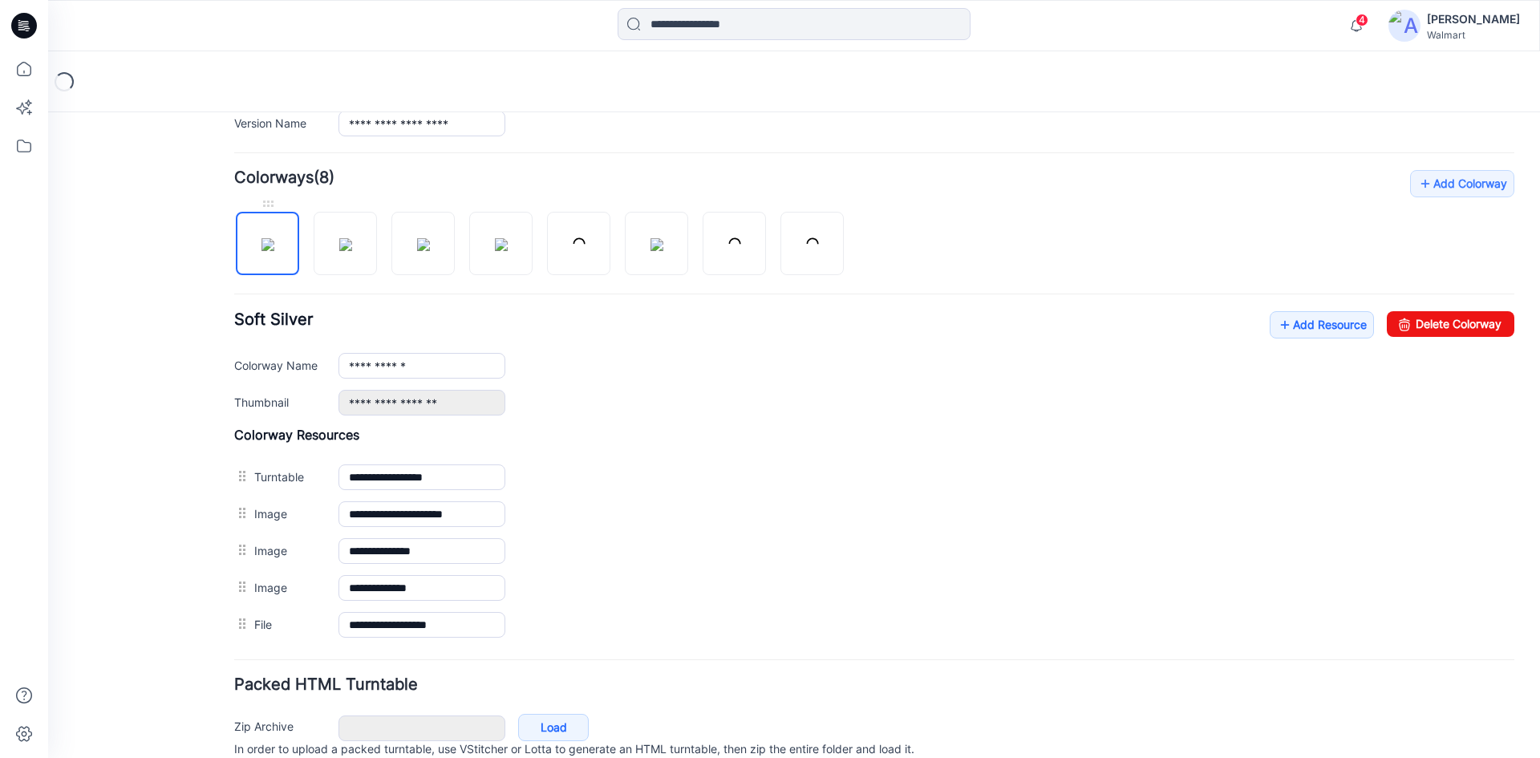
click at [263, 251] on img at bounding box center [267, 244] width 13 height 13
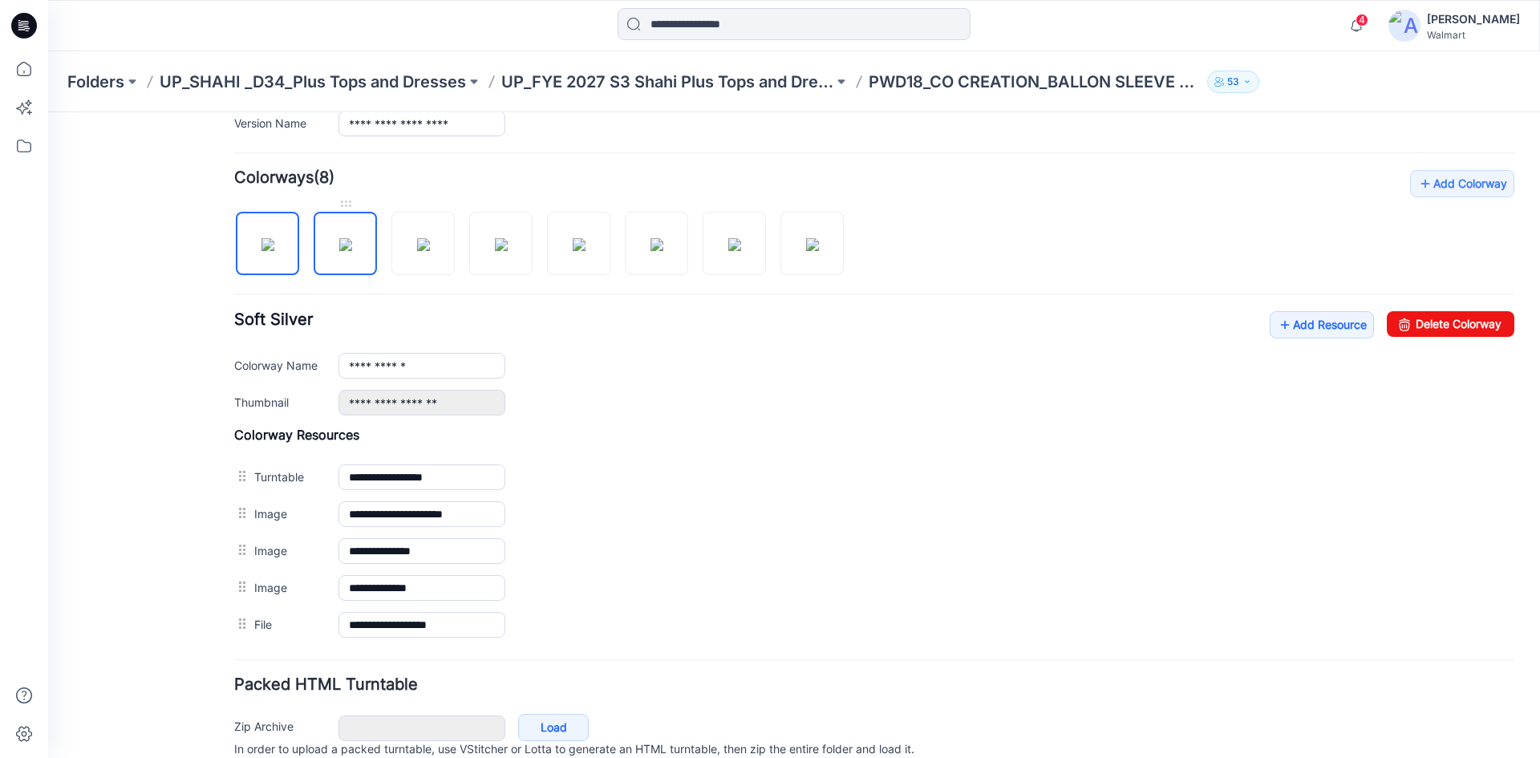
click at [339, 249] on img at bounding box center [345, 244] width 13 height 13
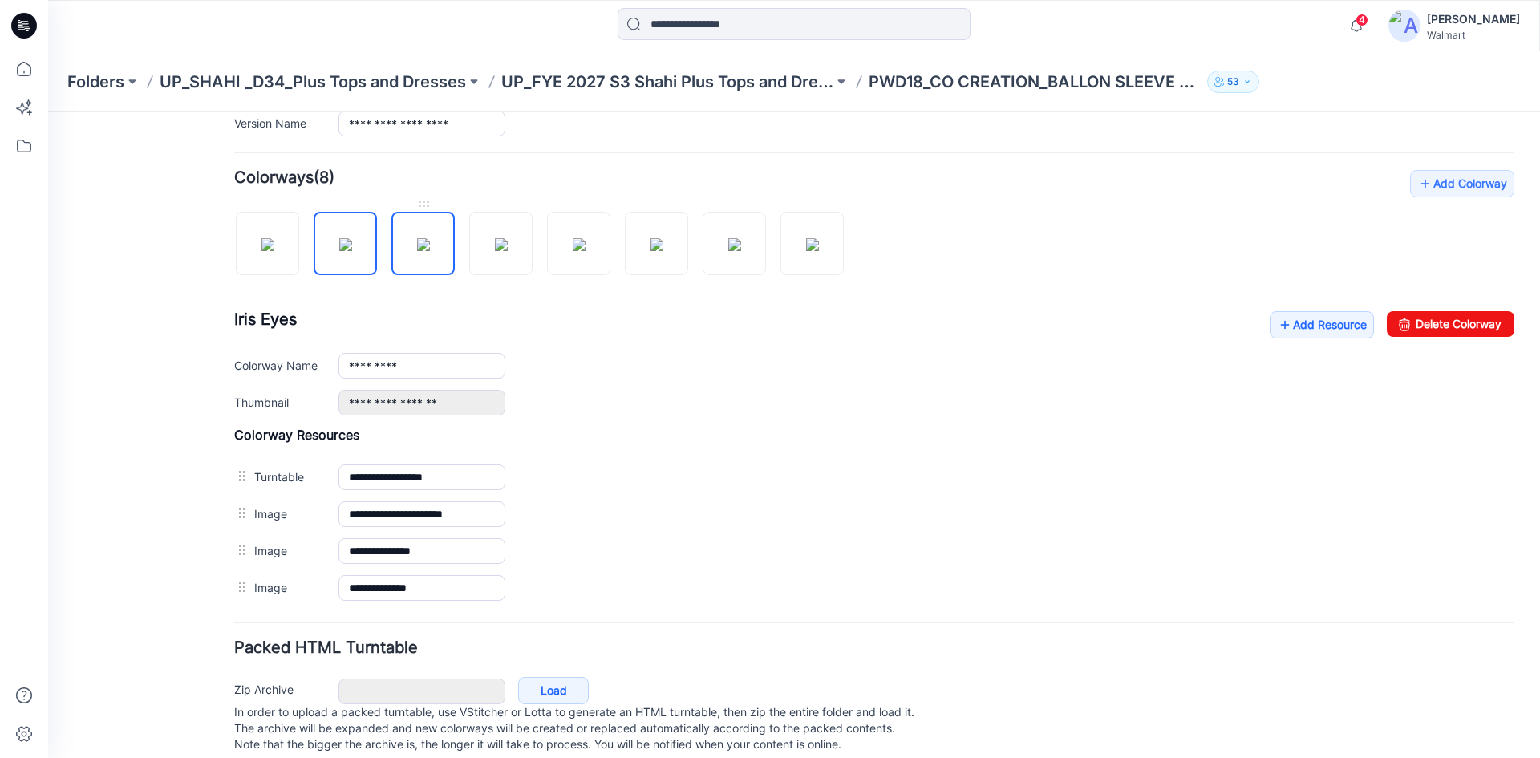
click at [430, 238] on img at bounding box center [423, 244] width 13 height 13
drag, startPoint x: 515, startPoint y: 244, endPoint x: 594, endPoint y: 247, distance: 78.7
click at [508, 244] on img at bounding box center [501, 244] width 13 height 13
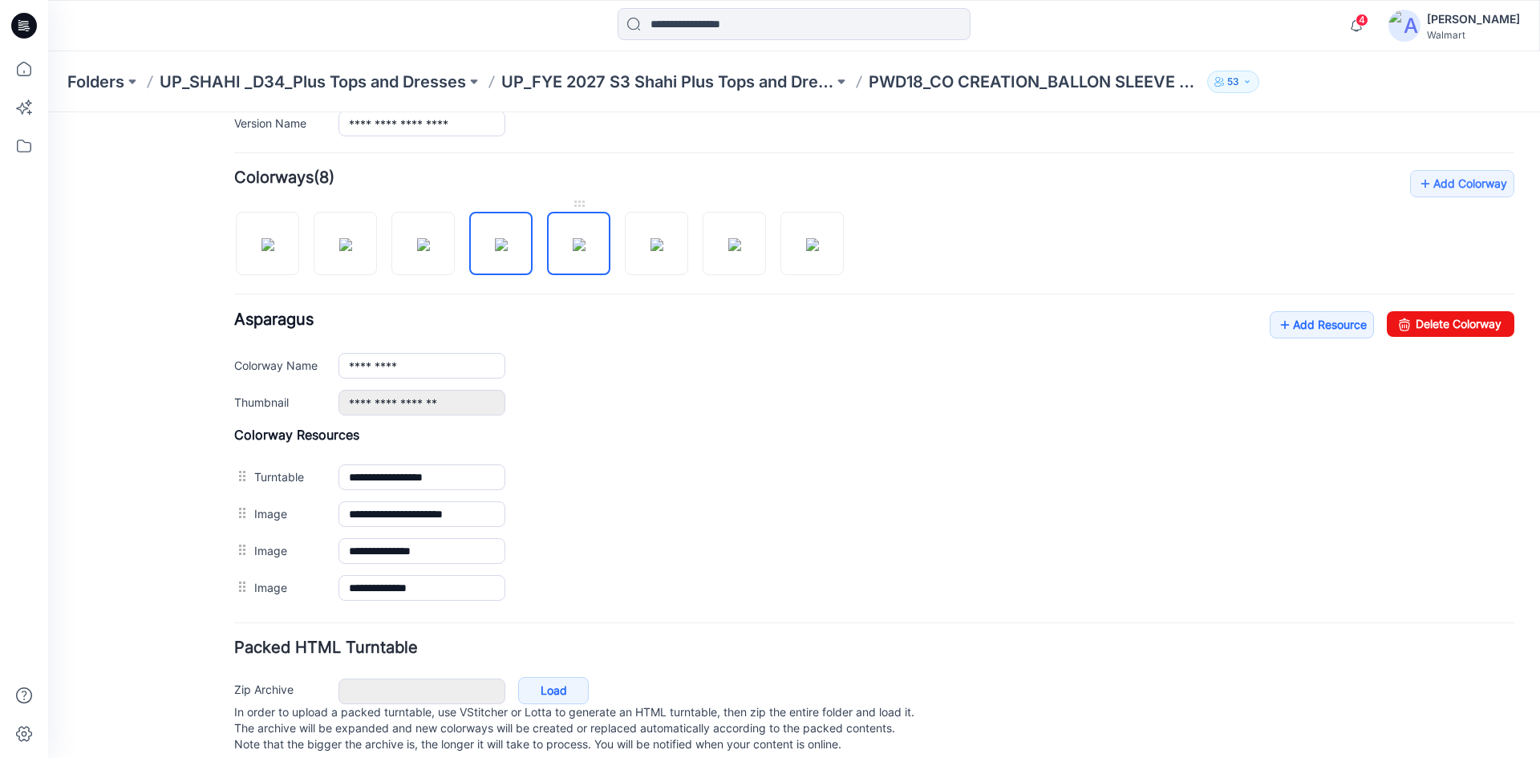
click at [586, 247] on img at bounding box center [579, 244] width 13 height 13
click at [650, 251] on img at bounding box center [656, 244] width 13 height 13
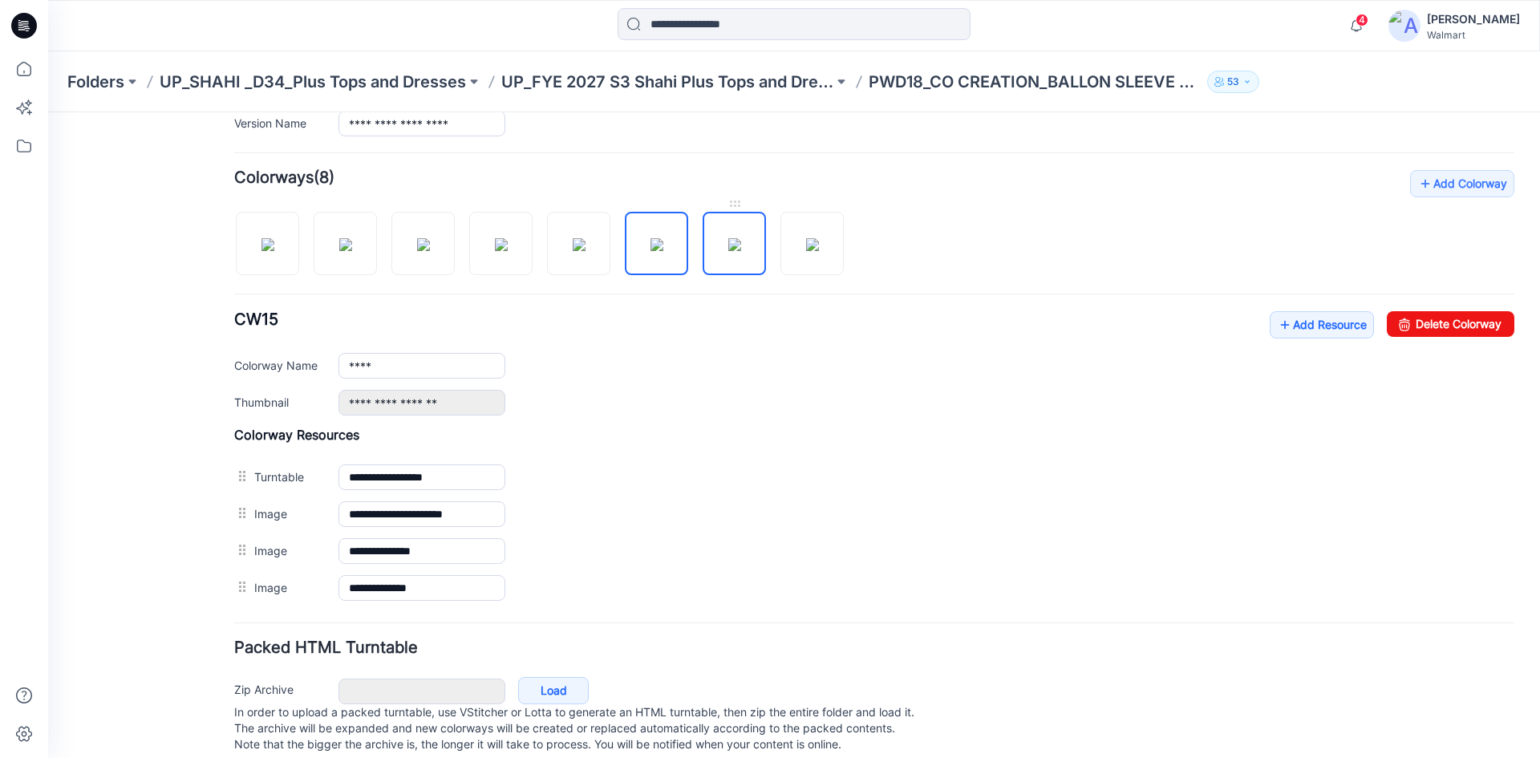
click at [728, 251] on img at bounding box center [734, 244] width 13 height 13
click at [806, 251] on img at bounding box center [812, 244] width 13 height 13
click at [741, 251] on img at bounding box center [734, 244] width 13 height 13
drag, startPoint x: 781, startPoint y: 257, endPoint x: 687, endPoint y: 260, distance: 94.7
click at [780, 258] on div at bounding box center [545, 235] width 622 height 83
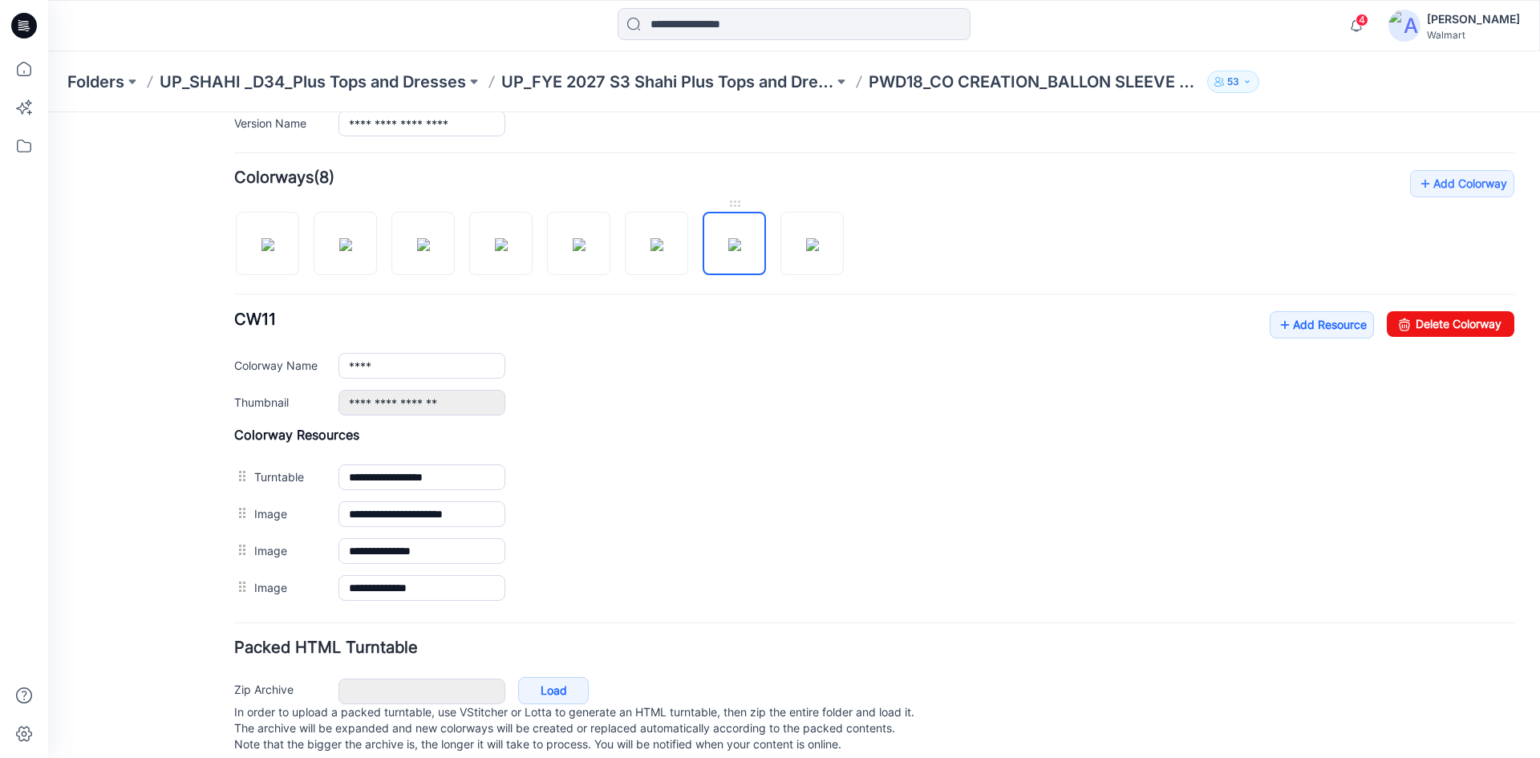
click at [728, 251] on img at bounding box center [734, 244] width 13 height 13
click at [663, 251] on img at bounding box center [656, 244] width 13 height 13
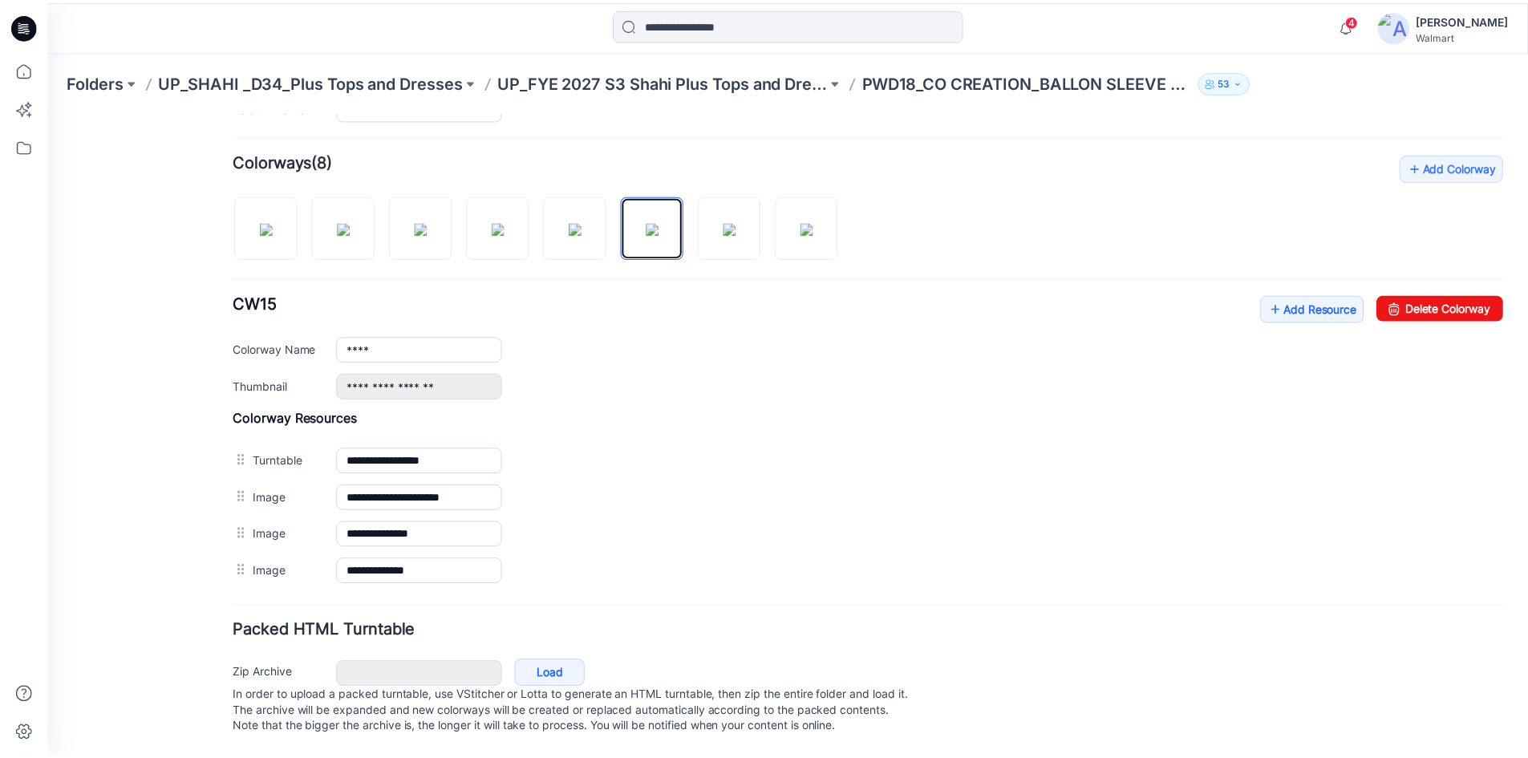
scroll to position [476, 0]
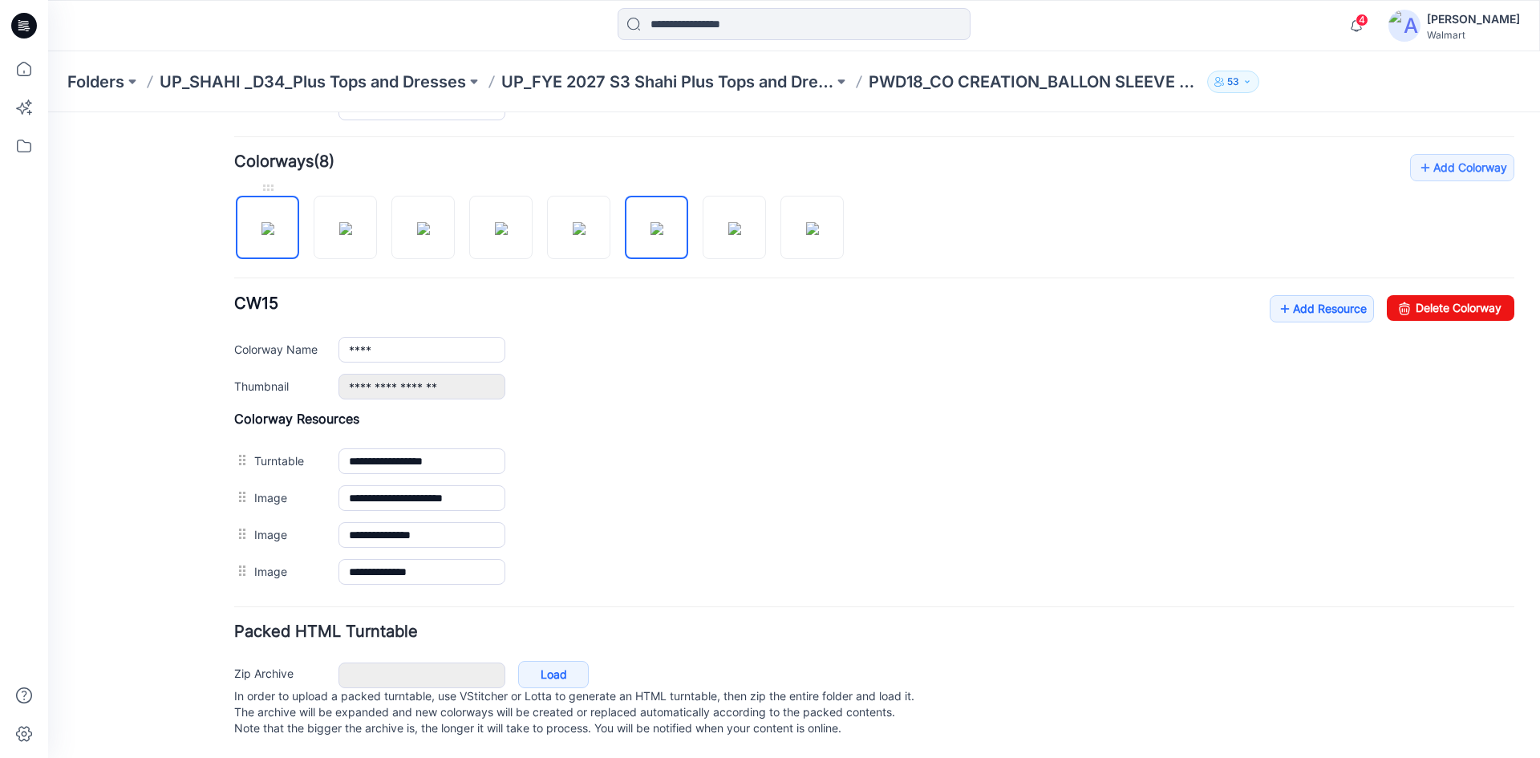
click at [274, 222] on img at bounding box center [267, 228] width 13 height 13
type input "**********"
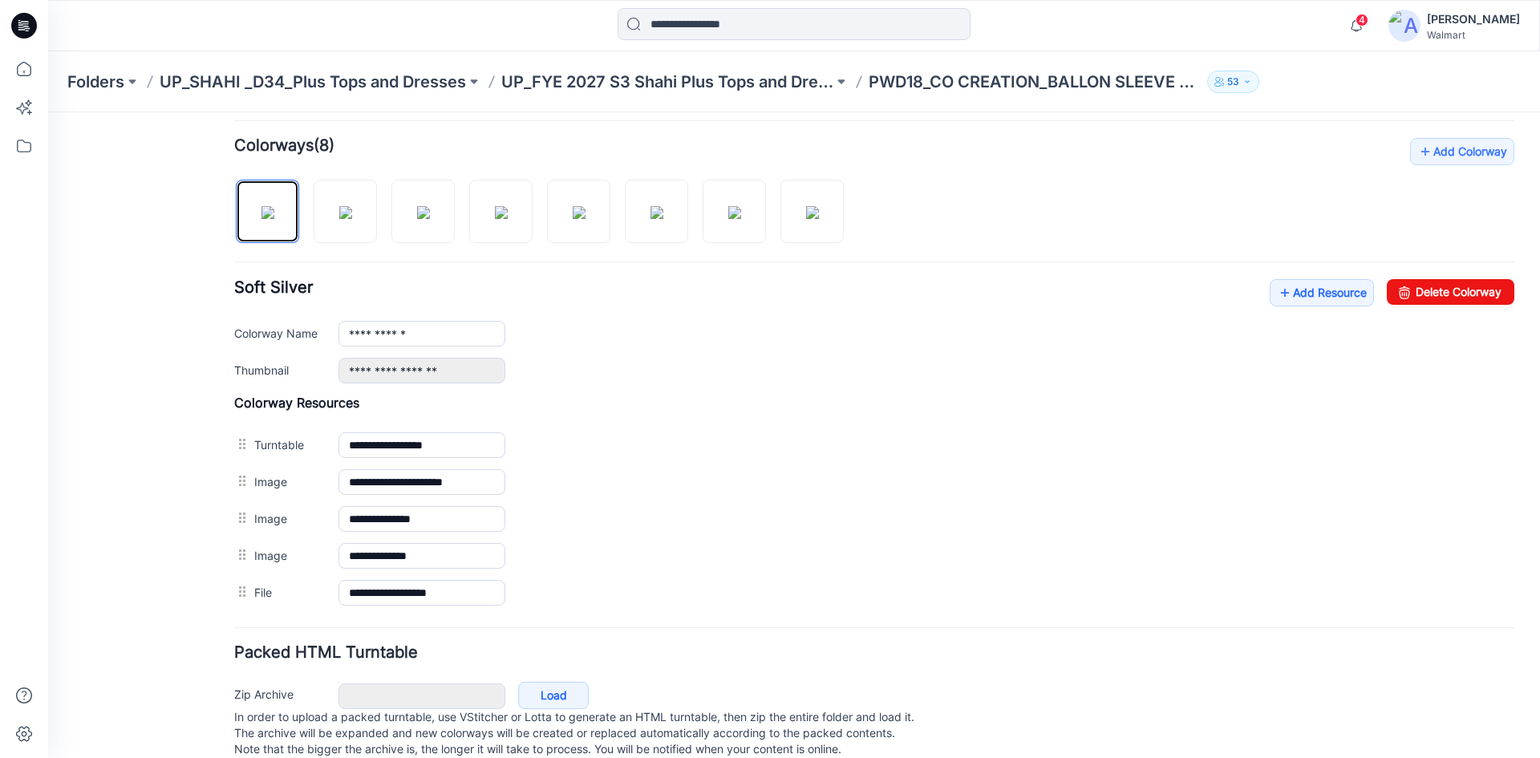
click at [24, 22] on icon at bounding box center [25, 21] width 8 height 1
